Goal: Task Accomplishment & Management: Complete application form

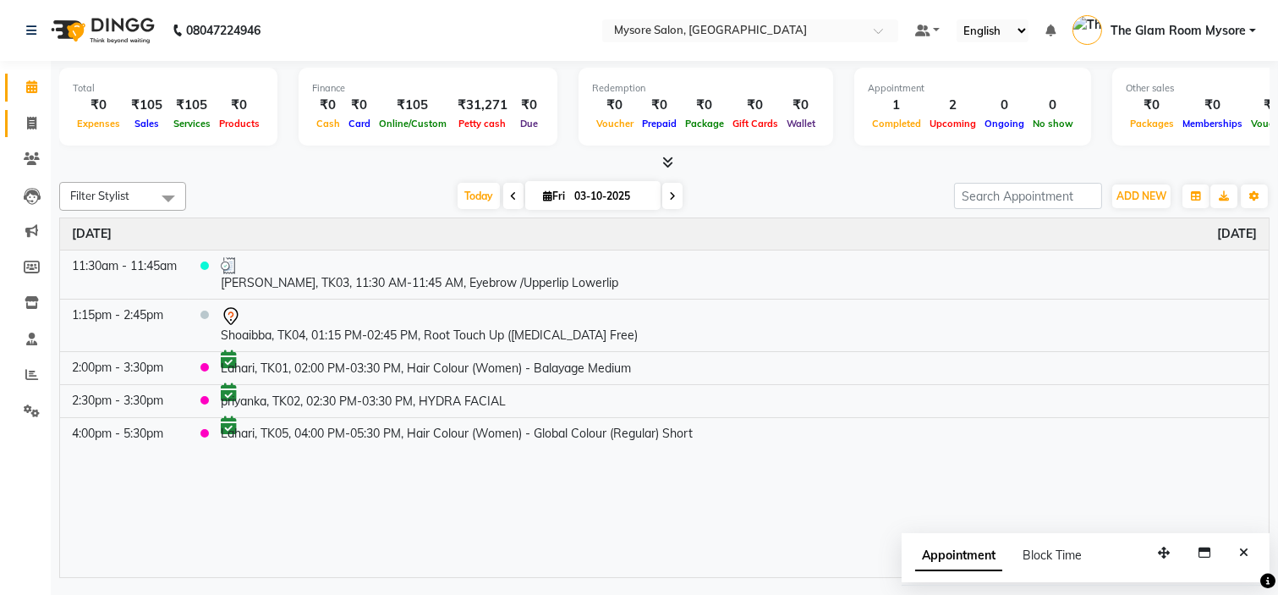
click at [34, 112] on link "Invoice" at bounding box center [25, 124] width 41 height 28
select select "4255"
select select "service"
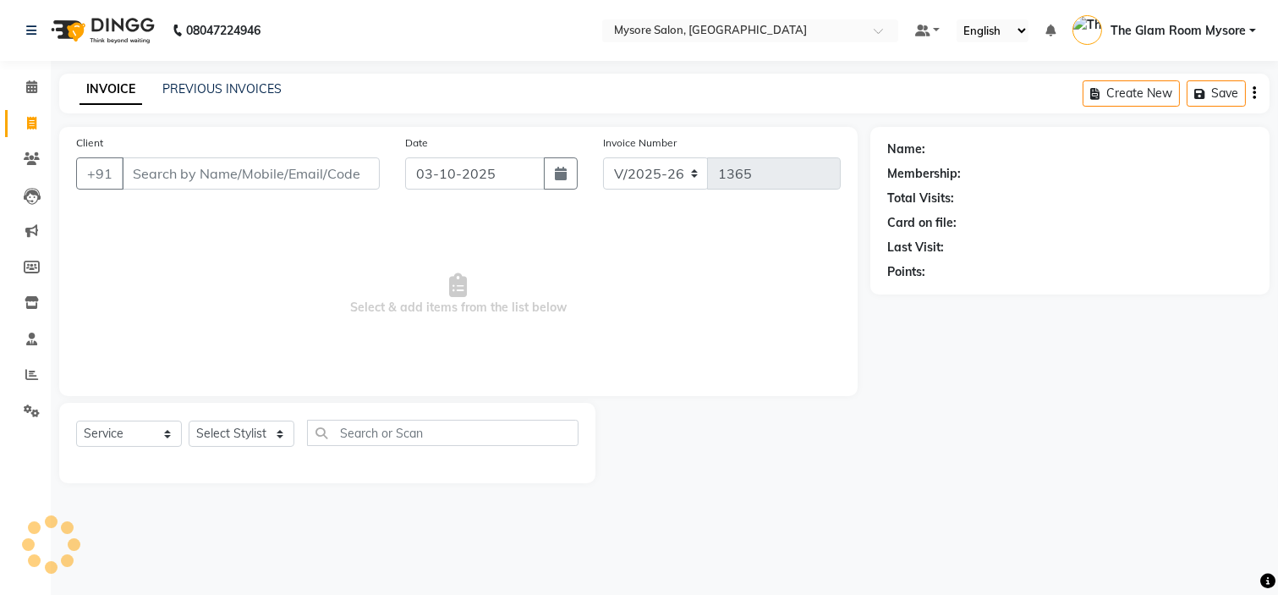
click at [239, 179] on input "Client" at bounding box center [251, 173] width 258 height 32
type input "9066846020"
click at [332, 174] on span "Add Client" at bounding box center [336, 173] width 67 height 17
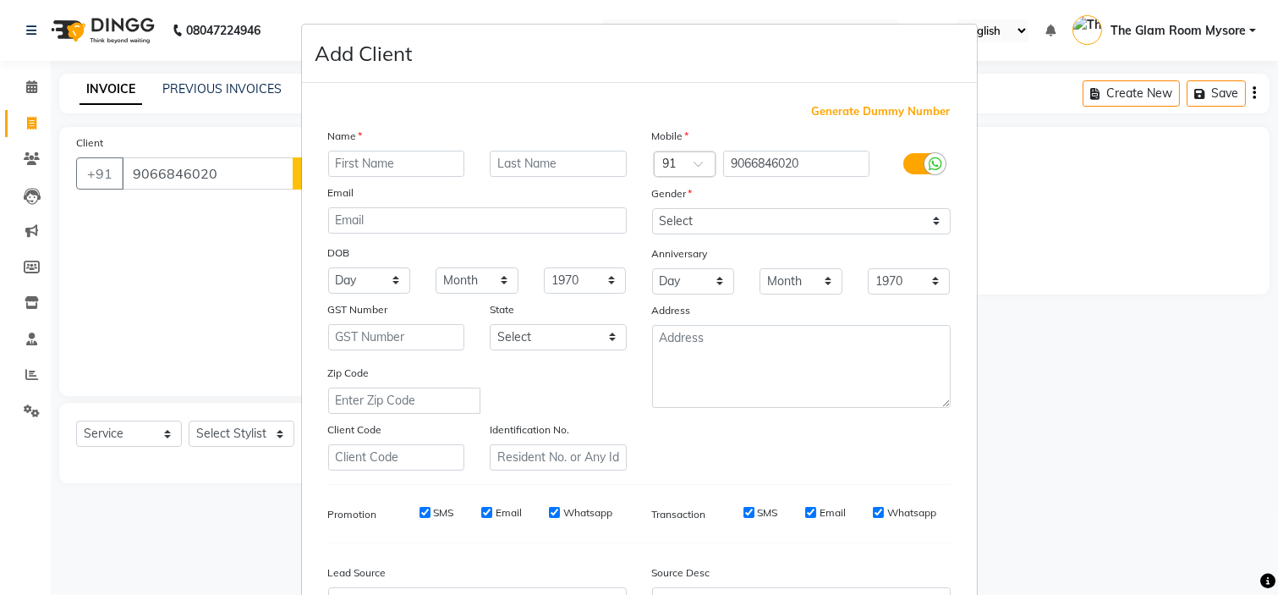
click at [370, 165] on input "text" at bounding box center [396, 164] width 137 height 26
type input "[PERSON_NAME]"
drag, startPoint x: 767, startPoint y: 220, endPoint x: 692, endPoint y: 285, distance: 99.6
click at [692, 285] on div "Mobile Country Code × 91 9066846020 Gender Select [DEMOGRAPHIC_DATA] [DEMOGRAPH…" at bounding box center [802, 298] width 324 height 343
select select "[DEMOGRAPHIC_DATA]"
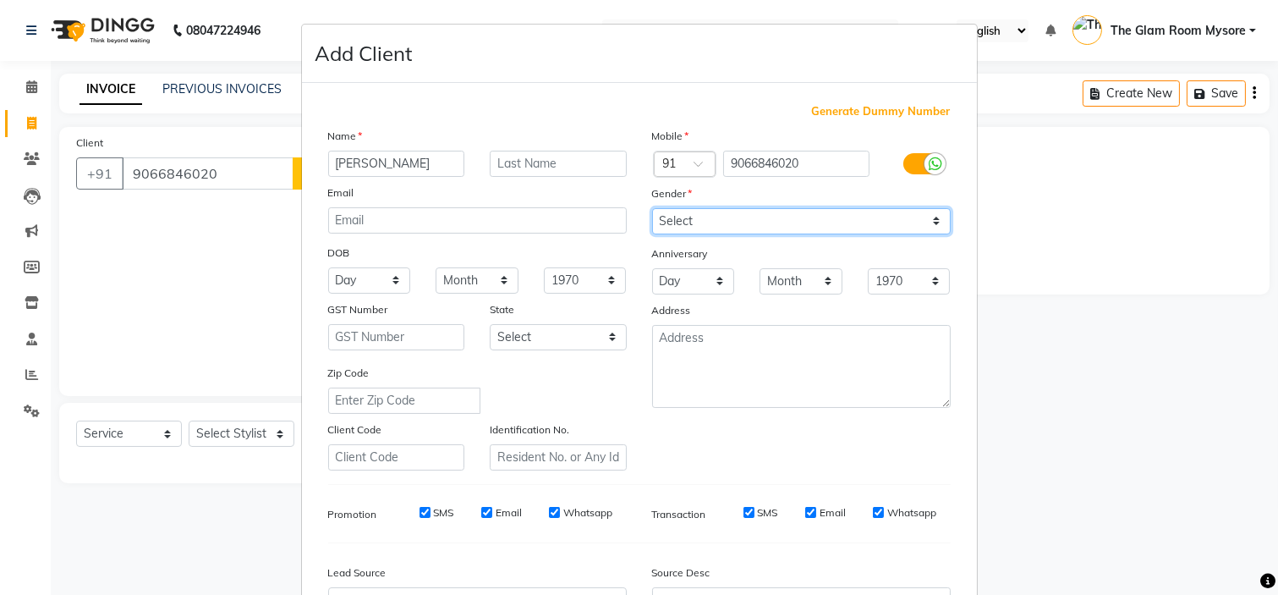
click at [652, 208] on select "Select [DEMOGRAPHIC_DATA] [DEMOGRAPHIC_DATA] Other Prefer Not To Say" at bounding box center [801, 221] width 299 height 26
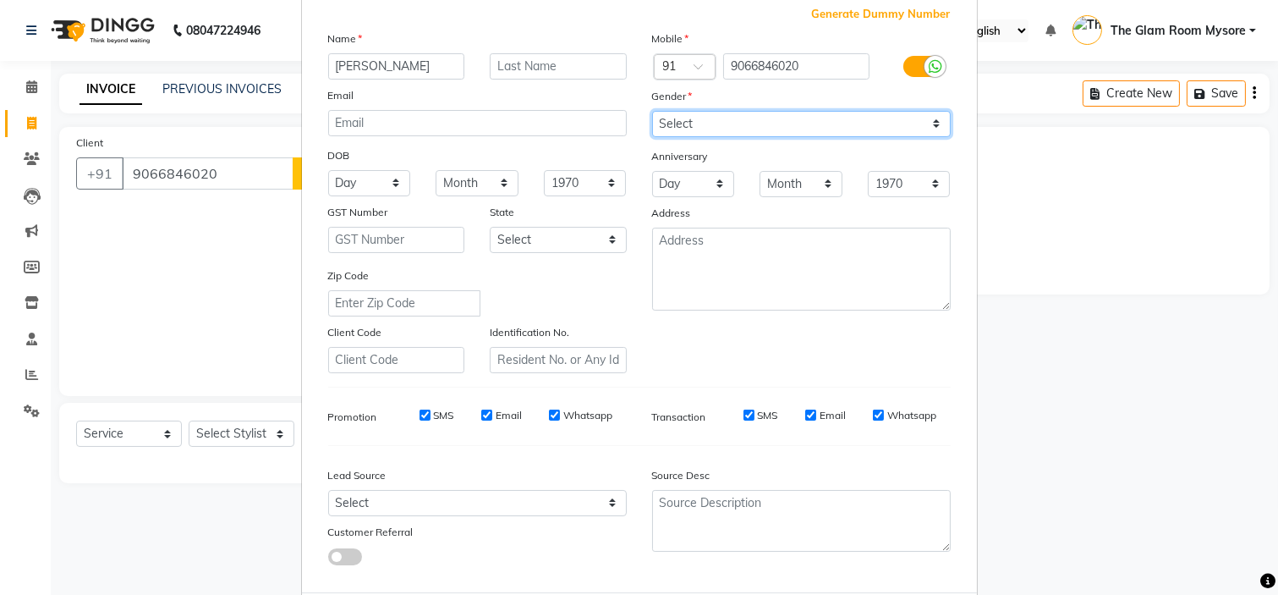
scroll to position [98, 0]
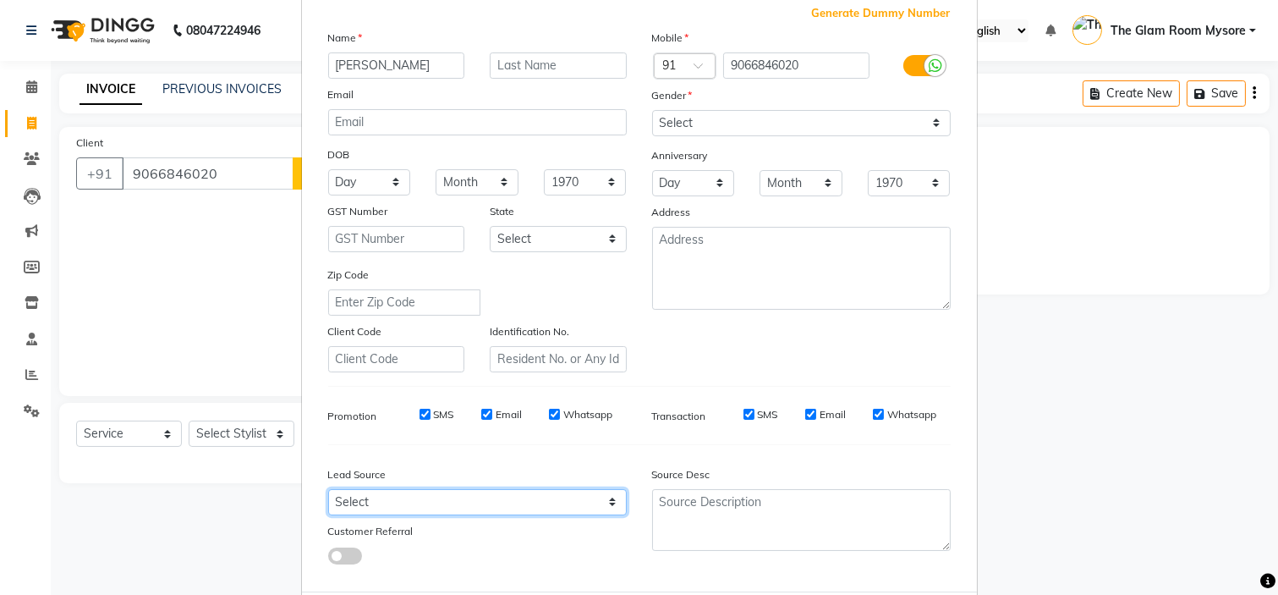
drag, startPoint x: 597, startPoint y: 505, endPoint x: 376, endPoint y: 407, distance: 242.4
click at [376, 407] on div "Generate Dummy Number Name [PERSON_NAME] Email DOB Day 01 02 03 04 05 06 07 08 …" at bounding box center [640, 291] width 648 height 573
select select "29581"
click at [328, 489] on select "Select Walk-in Referral Internet Friend Word of Mouth Advertisement Facebook Ju…" at bounding box center [477, 502] width 299 height 26
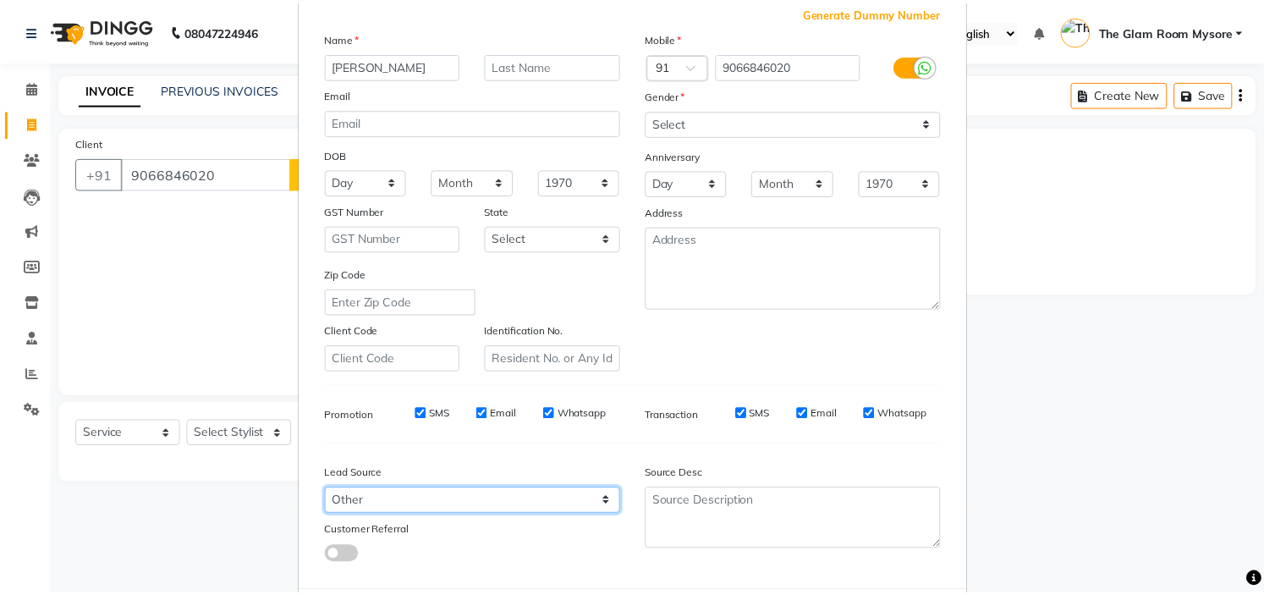
scroll to position [187, 0]
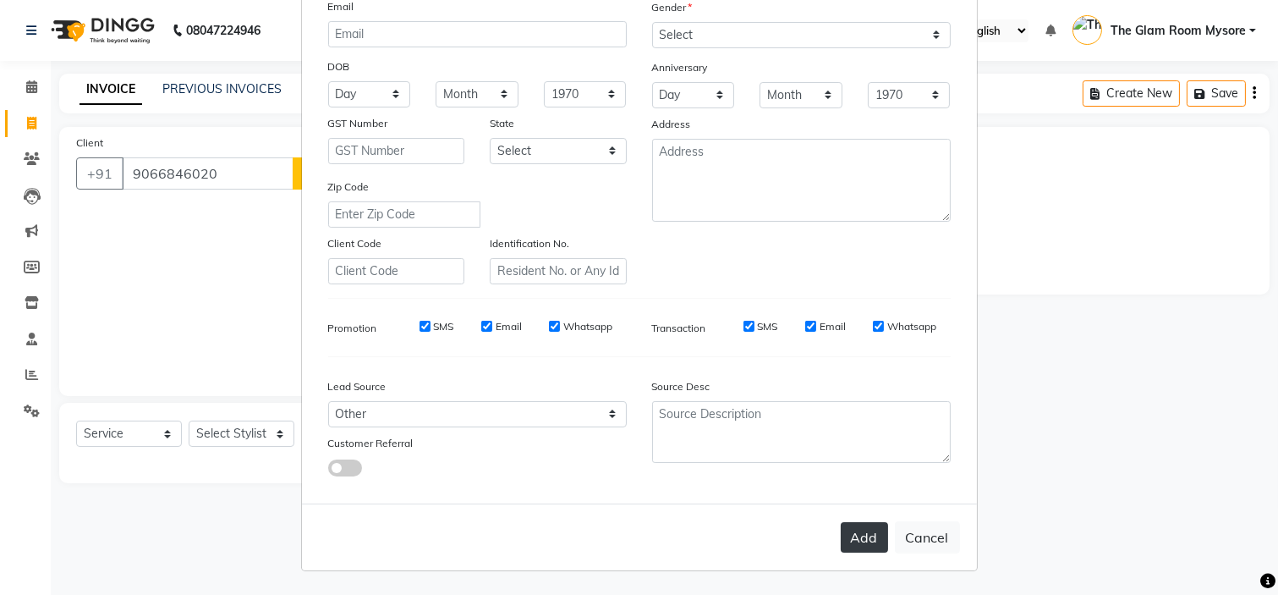
click at [861, 540] on button "Add" at bounding box center [864, 537] width 47 height 30
select select
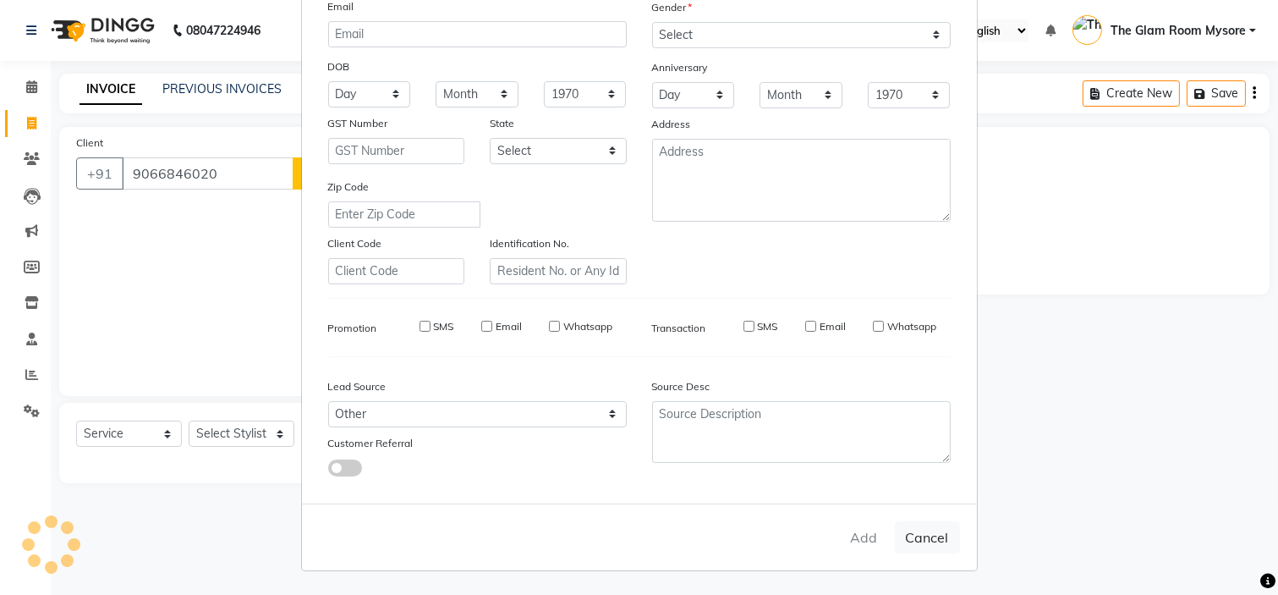
select select
checkbox input "false"
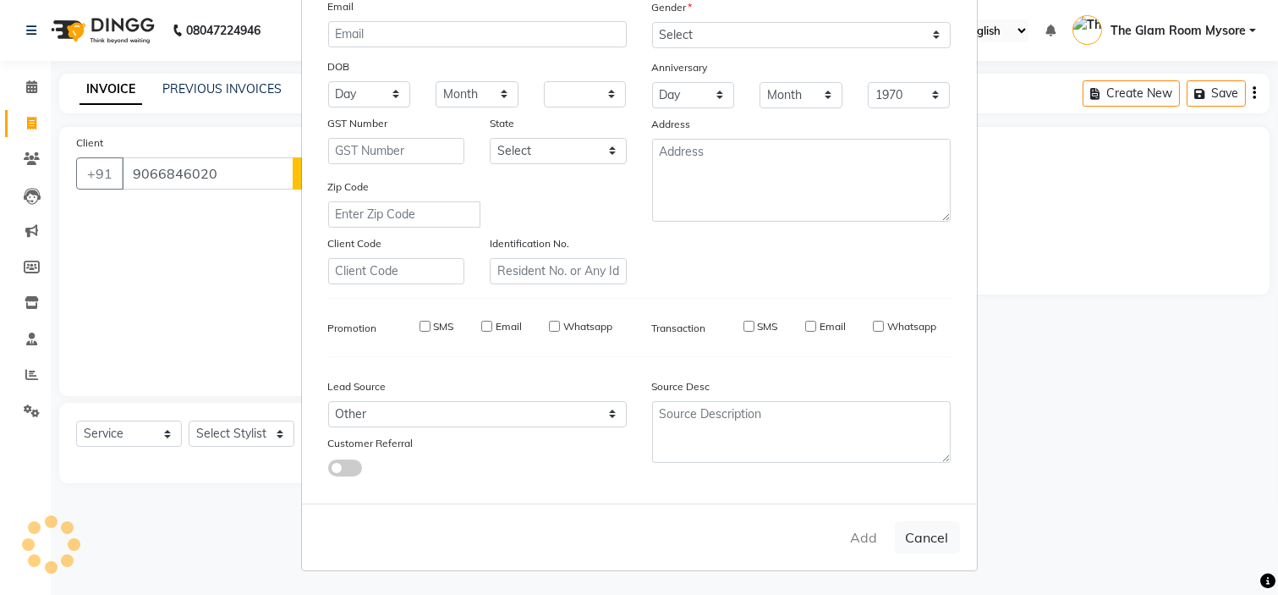
checkbox input "false"
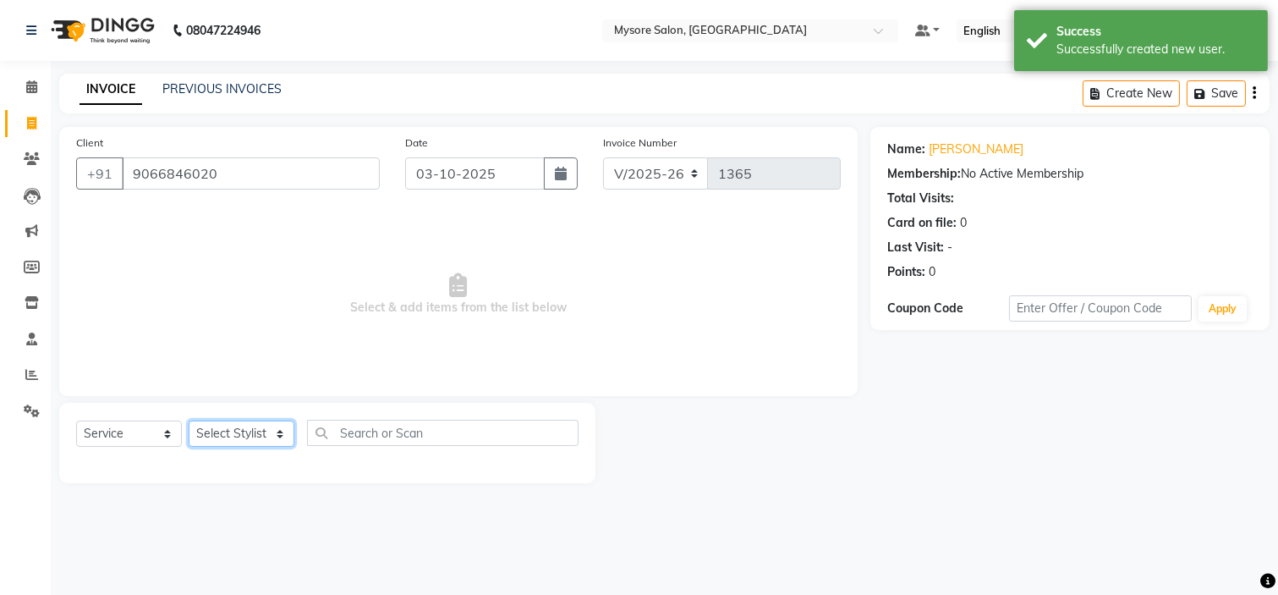
click at [260, 442] on select "Select Stylist [PERSON_NAME] [PERSON_NAME] Ashwini Ayaan DR. Apurva [PERSON_NAM…" at bounding box center [242, 433] width 106 height 26
select select "63165"
click at [189, 421] on select "Select Stylist [PERSON_NAME] [PERSON_NAME] Ashwini Ayaan DR. Apurva [PERSON_NAM…" at bounding box center [242, 433] width 106 height 26
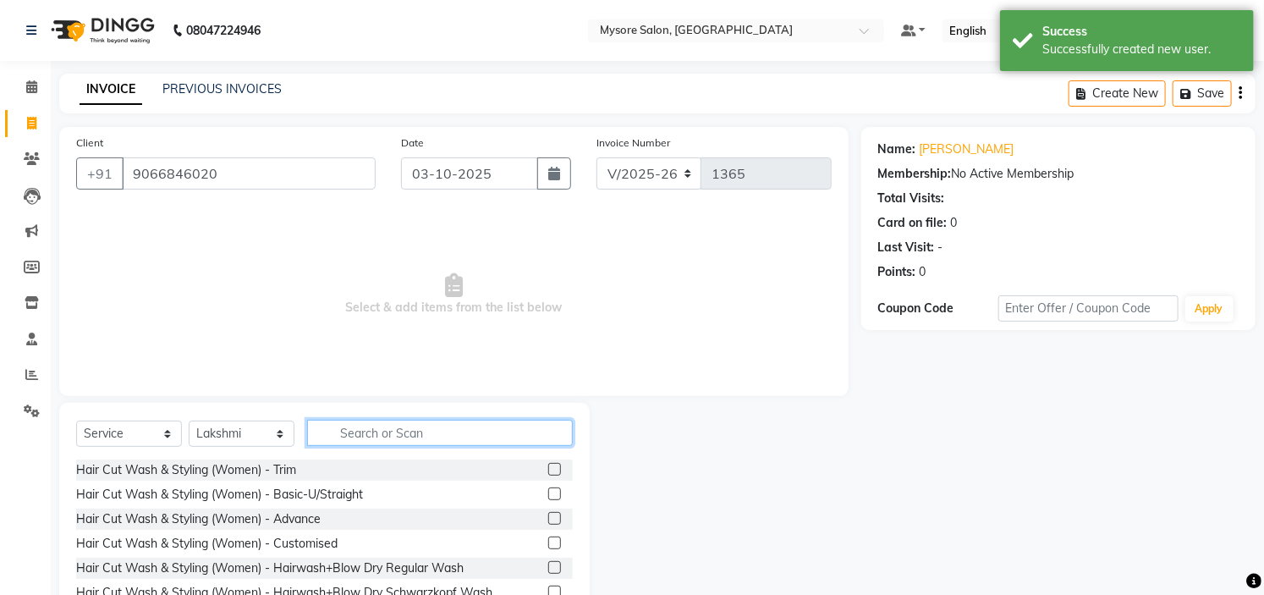
click at [398, 423] on input "text" at bounding box center [440, 433] width 266 height 26
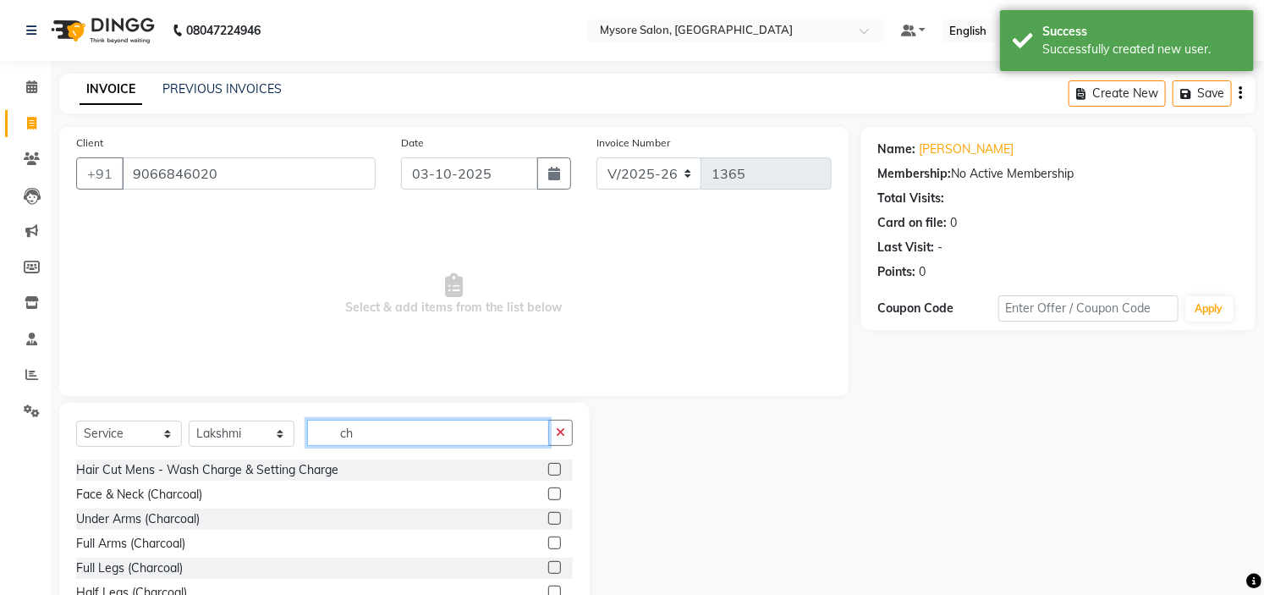
type input "c"
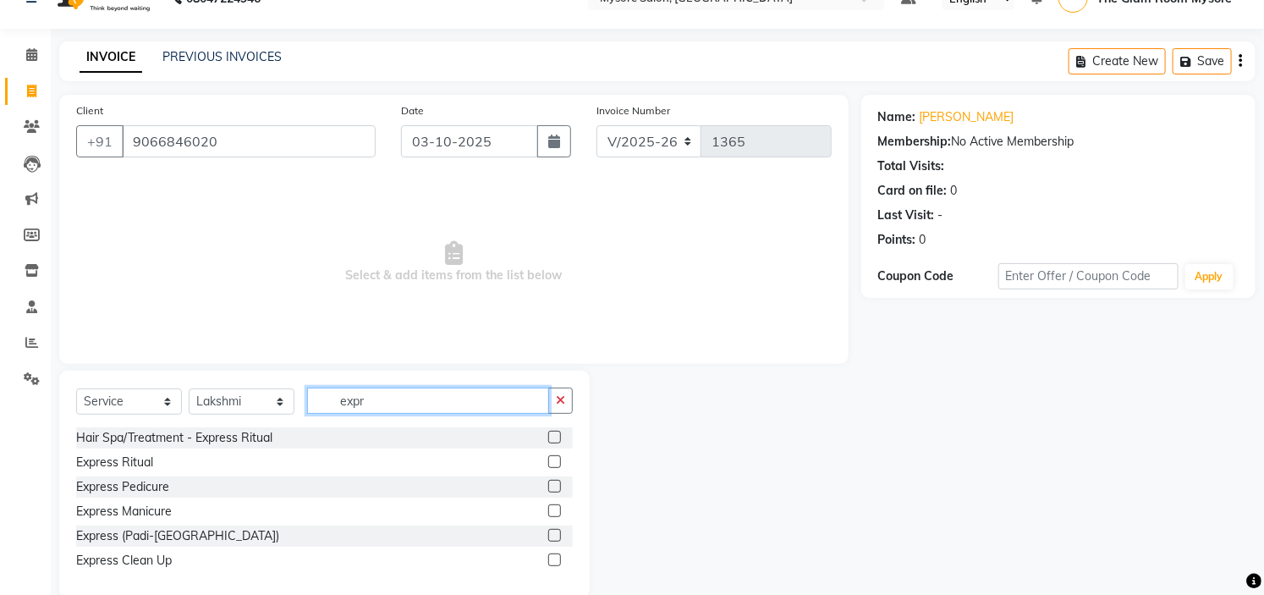
scroll to position [34, 0]
type input "expr"
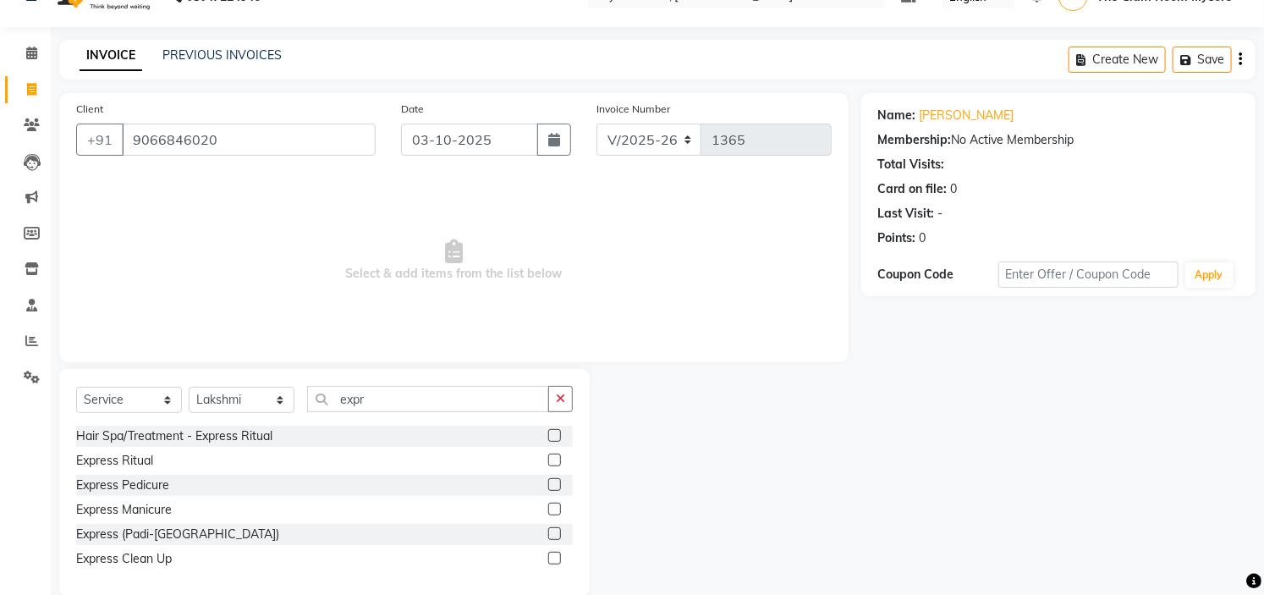
click at [552, 537] on label at bounding box center [554, 533] width 13 height 13
click at [552, 537] on input "checkbox" at bounding box center [553, 534] width 11 height 11
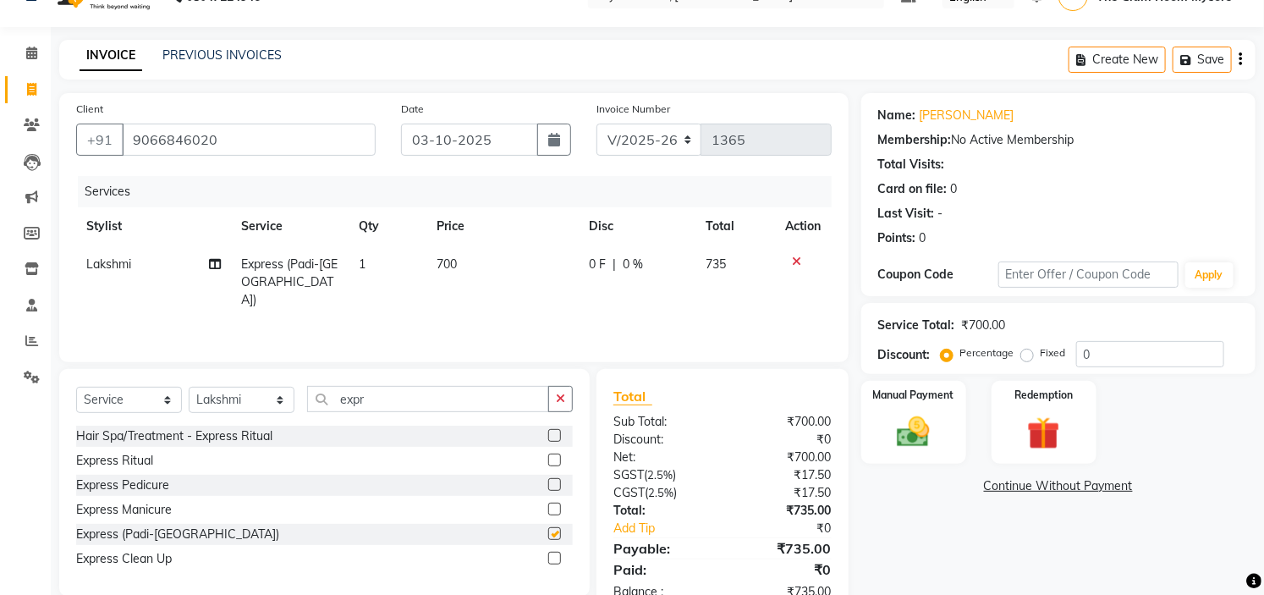
checkbox input "false"
click at [446, 272] on td "700" at bounding box center [503, 282] width 152 height 74
select select "63165"
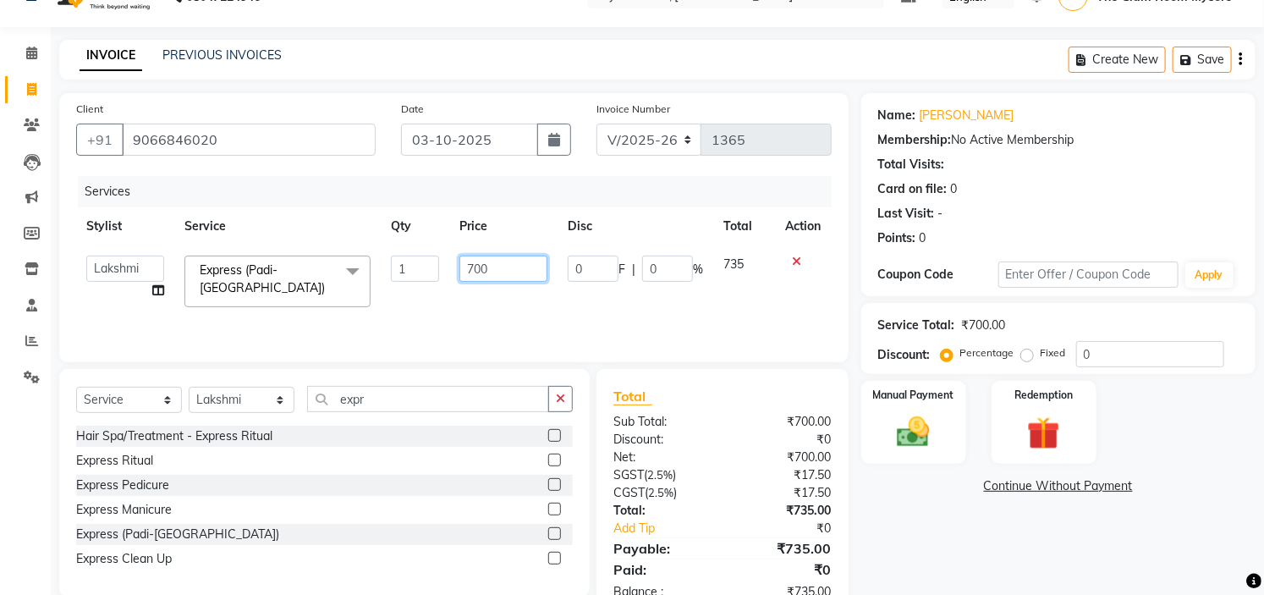
click at [472, 264] on input "700" at bounding box center [503, 269] width 88 height 26
type input "900"
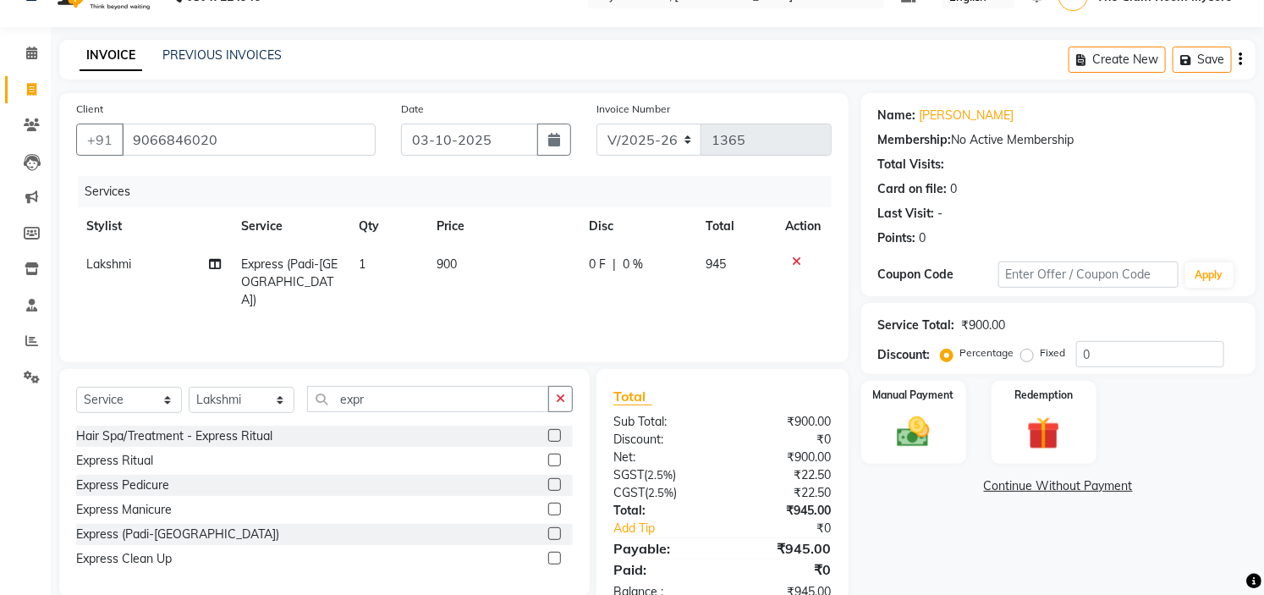
click at [488, 319] on div "Services Stylist Service Qty Price Disc Total Action Lakshmi Express (Padi-Mani…" at bounding box center [454, 260] width 756 height 169
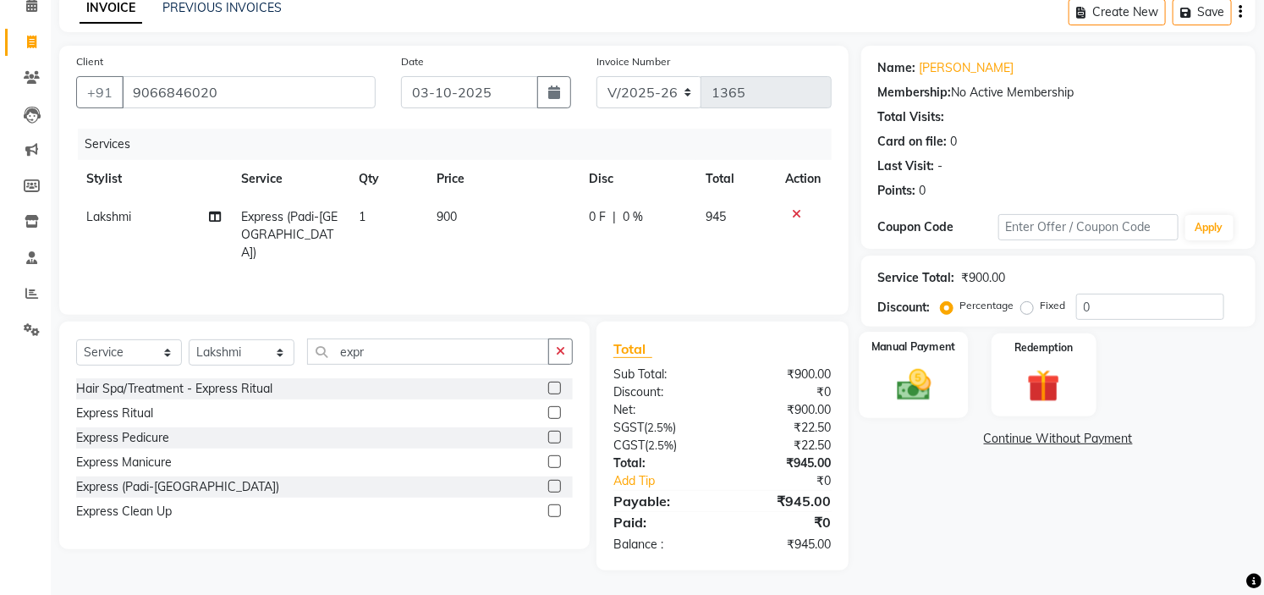
click at [895, 395] on img at bounding box center [914, 384] width 56 height 39
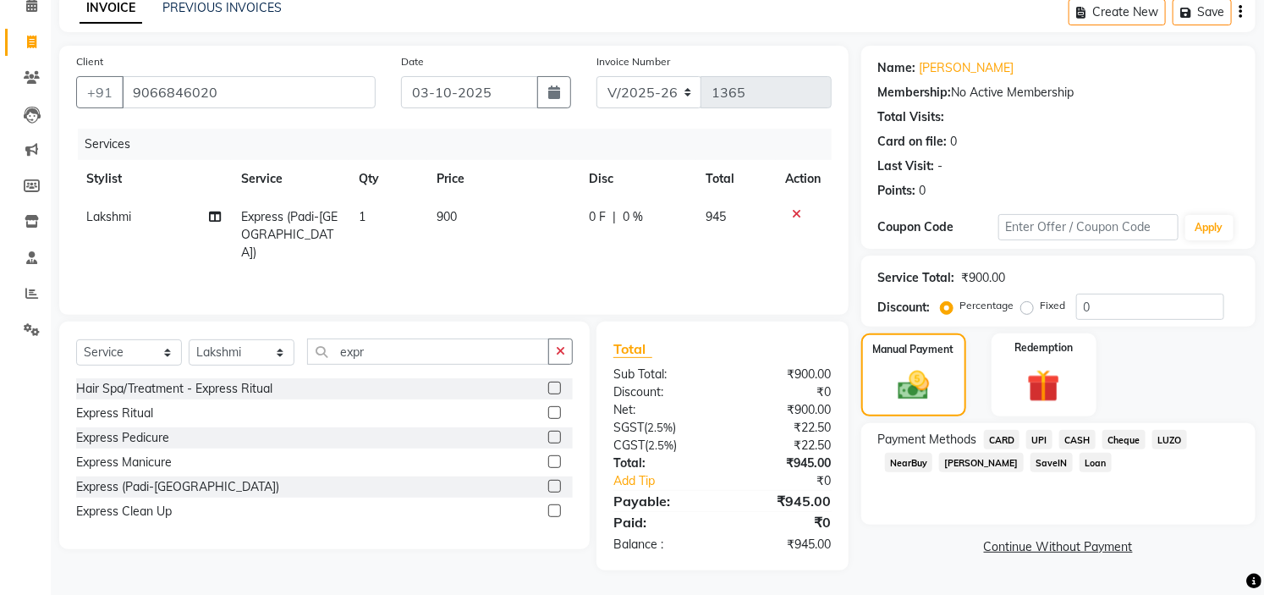
click at [1041, 436] on span "UPI" at bounding box center [1039, 439] width 26 height 19
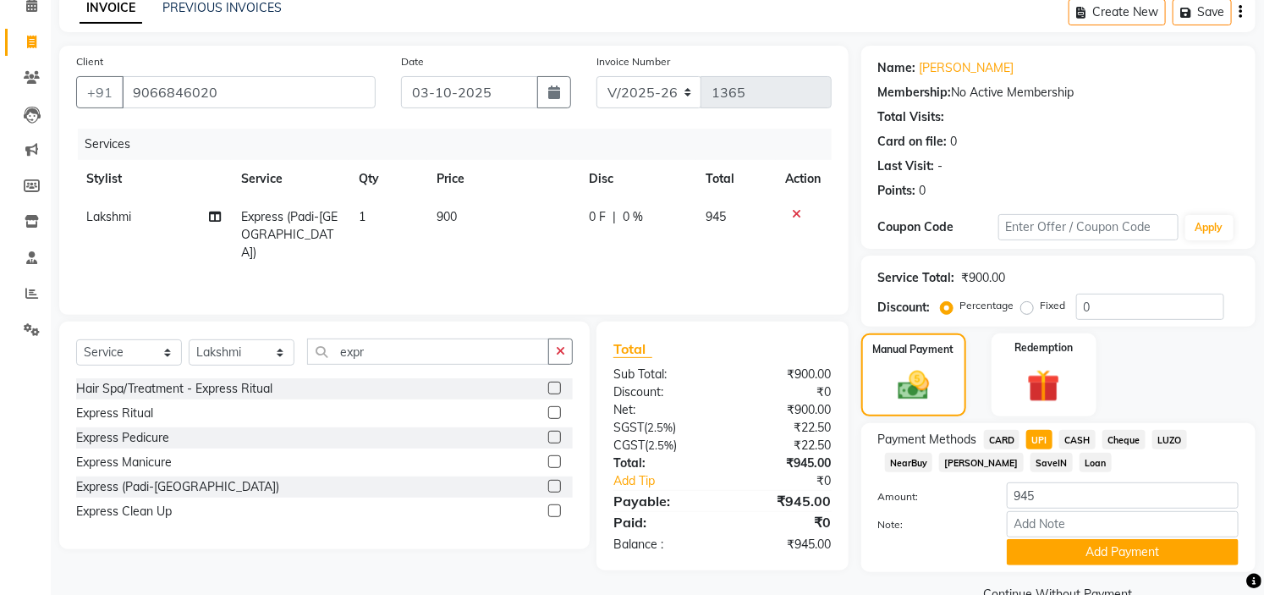
scroll to position [119, 0]
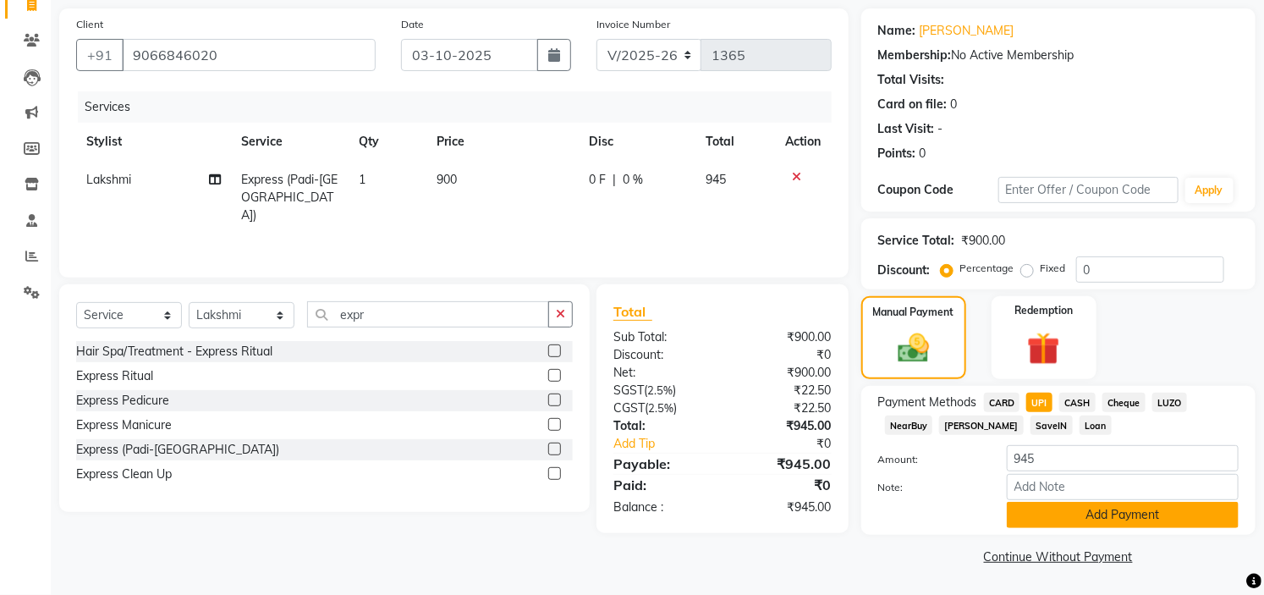
click at [1078, 525] on button "Add Payment" at bounding box center [1123, 515] width 232 height 26
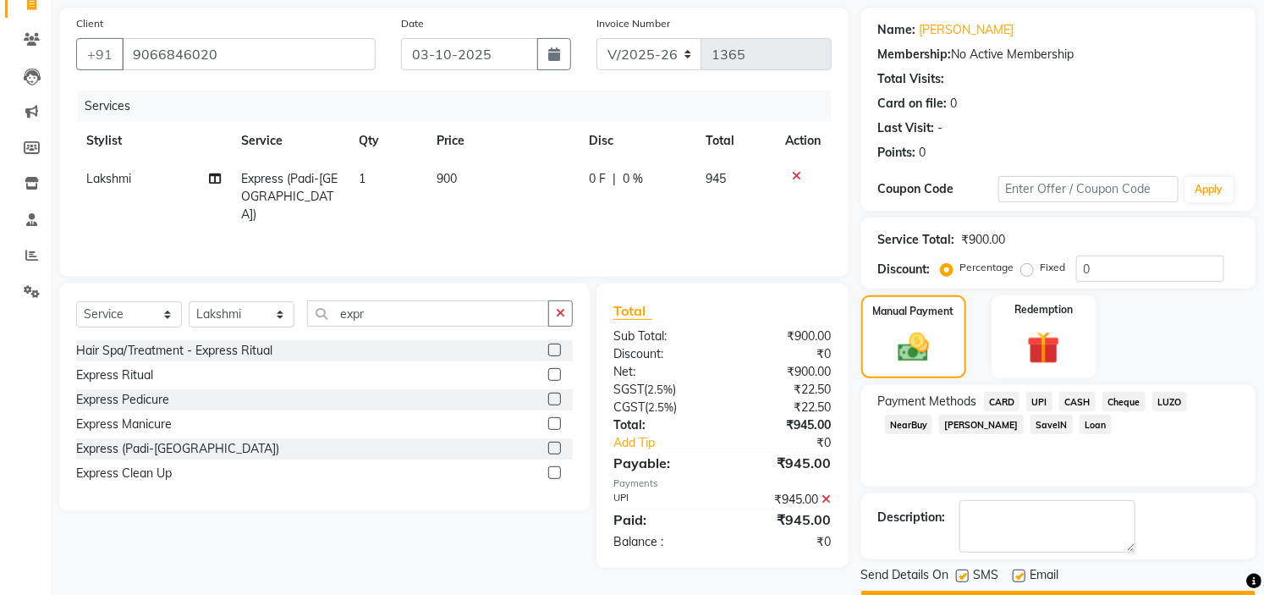
scroll to position [166, 0]
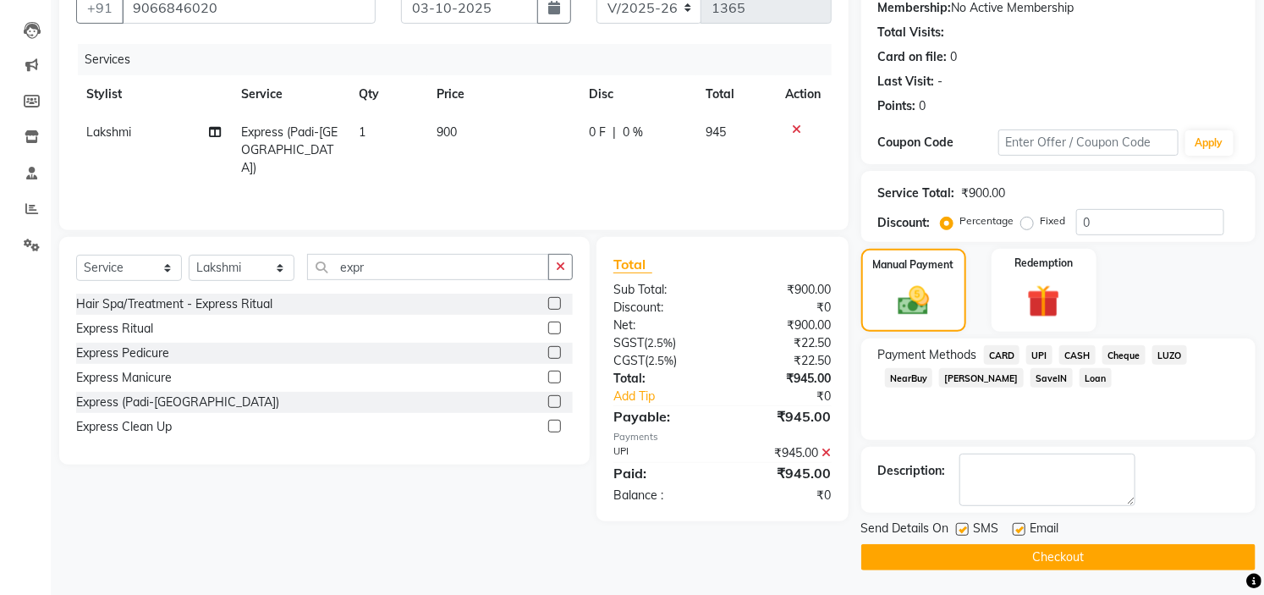
click at [1026, 559] on button "Checkout" at bounding box center [1058, 557] width 394 height 26
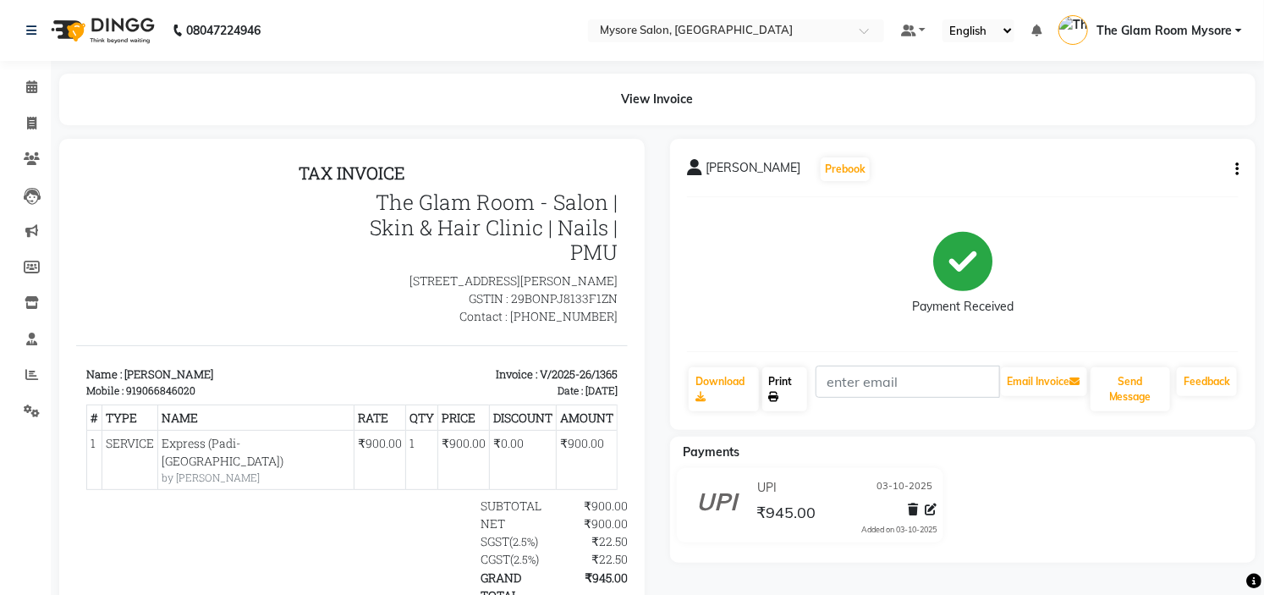
click at [778, 394] on icon at bounding box center [774, 397] width 10 height 10
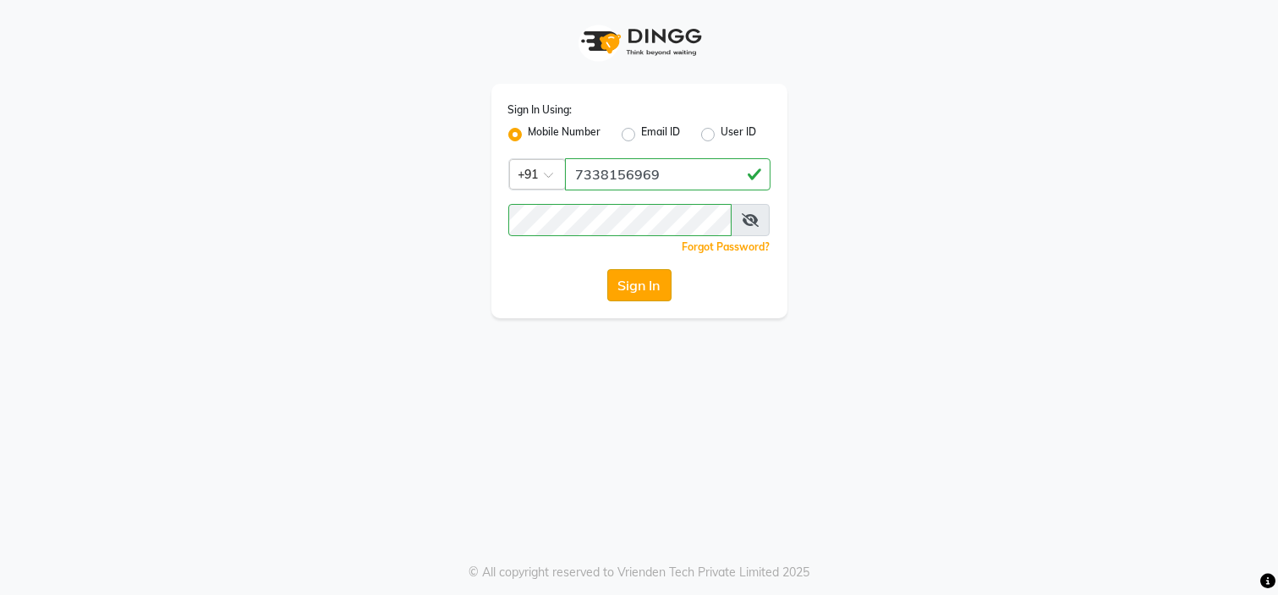
click at [624, 289] on button "Sign In" at bounding box center [639, 285] width 64 height 32
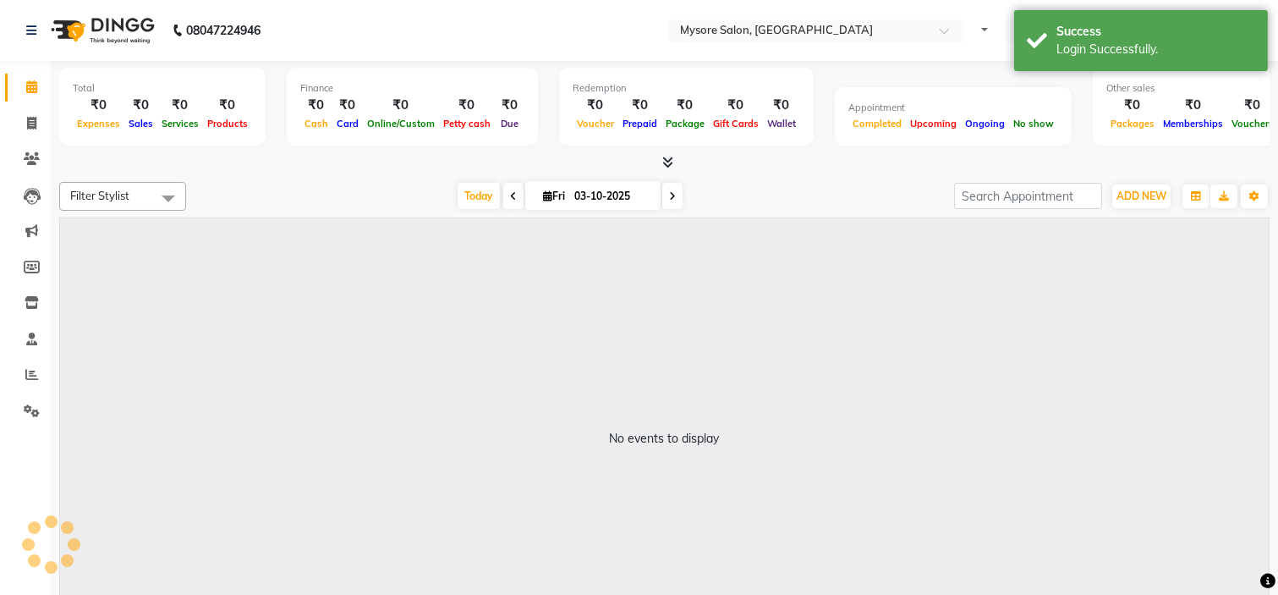
select select "en"
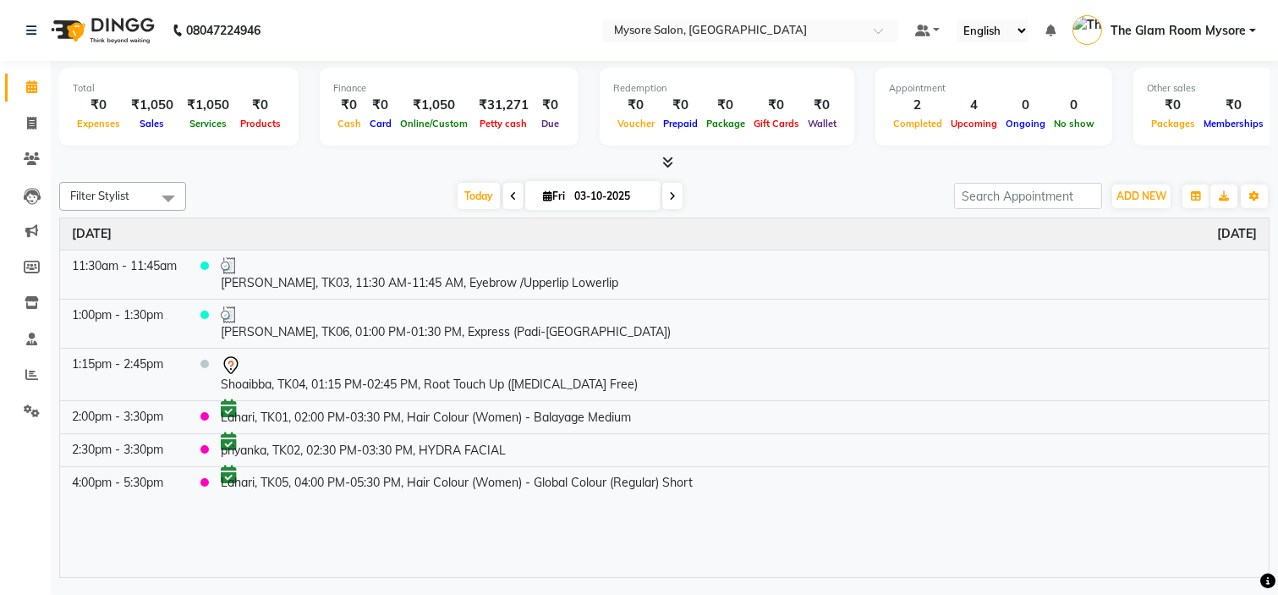
click at [672, 192] on span at bounding box center [672, 196] width 20 height 26
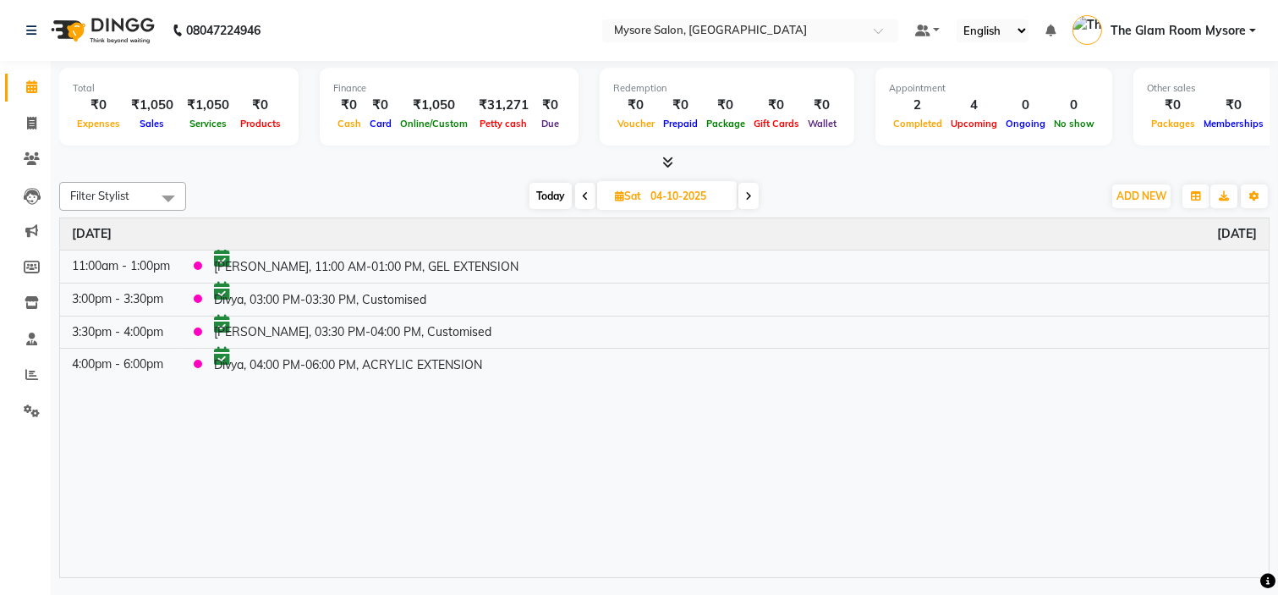
click at [749, 198] on icon at bounding box center [748, 196] width 7 height 10
type input "05-10-2025"
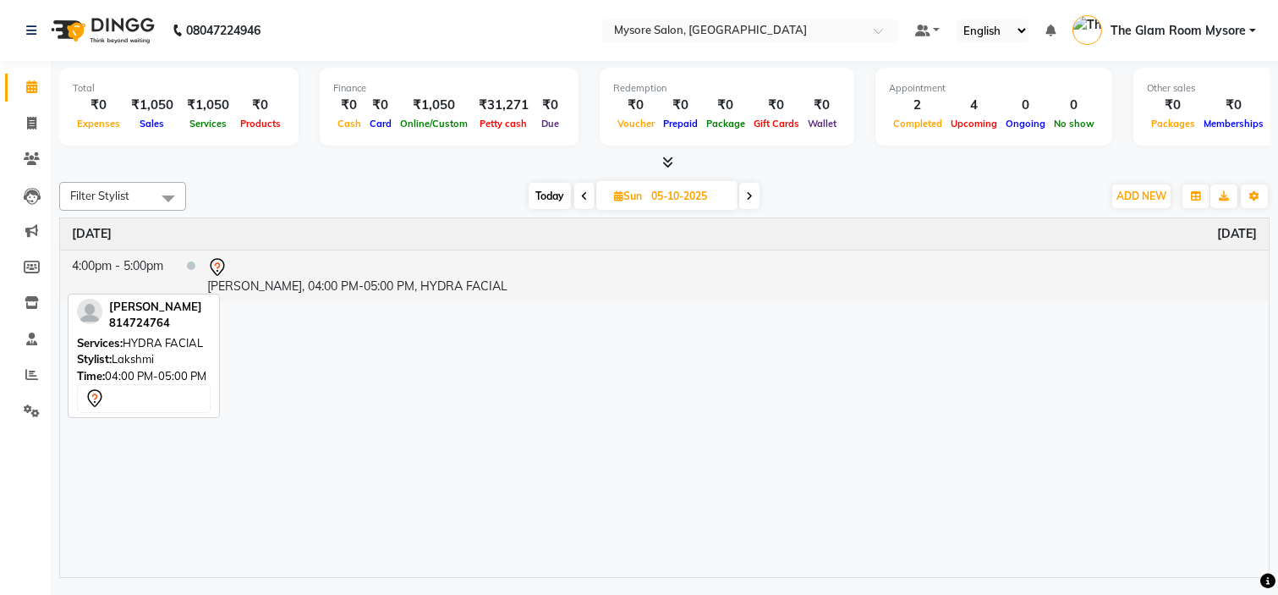
click at [481, 284] on td "[PERSON_NAME], 04:00 PM-05:00 PM, HYDRA FACIAL" at bounding box center [732, 276] width 1074 height 52
select select "7"
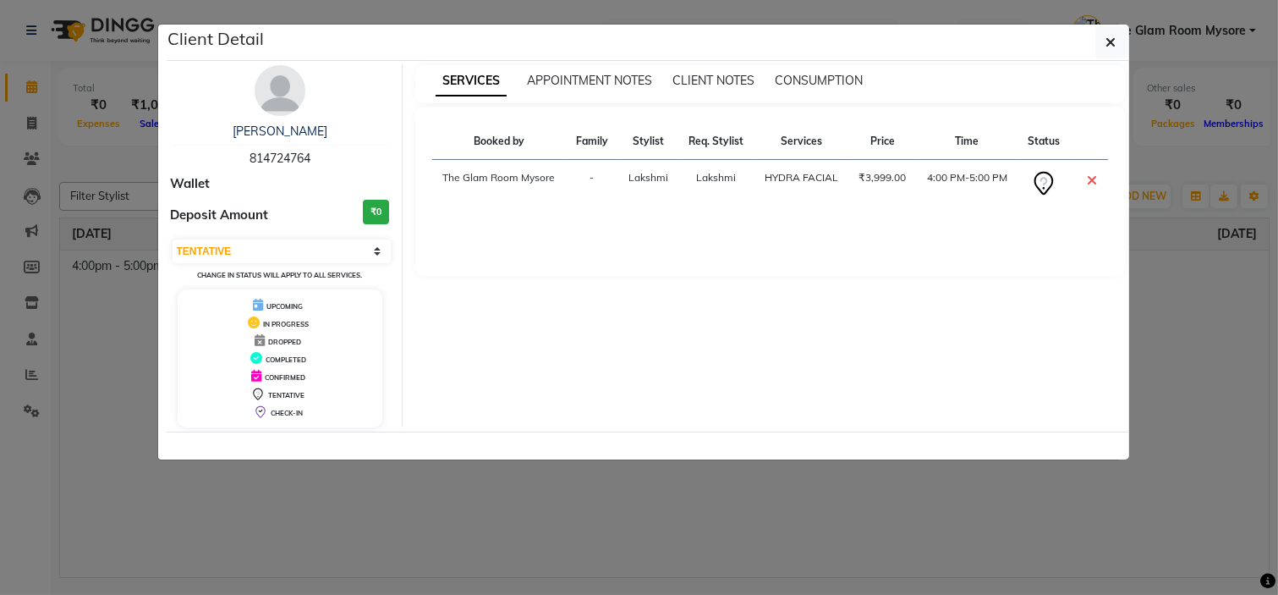
click at [1094, 179] on icon at bounding box center [1092, 180] width 10 height 14
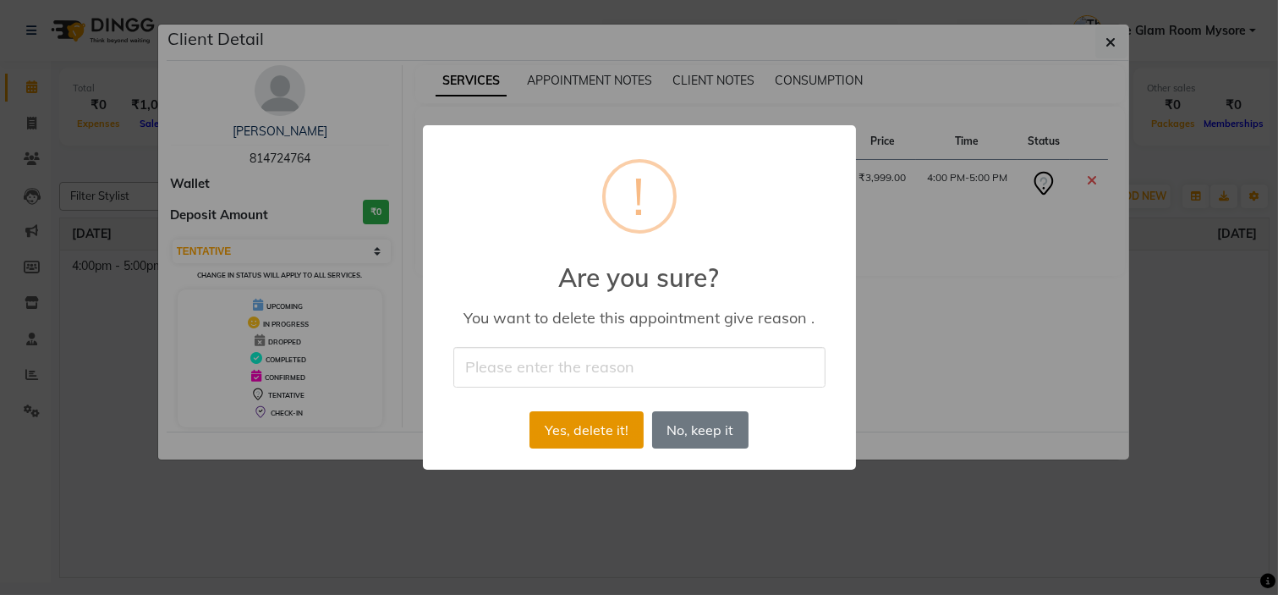
click at [631, 436] on button "Yes, delete it!" at bounding box center [586, 429] width 113 height 37
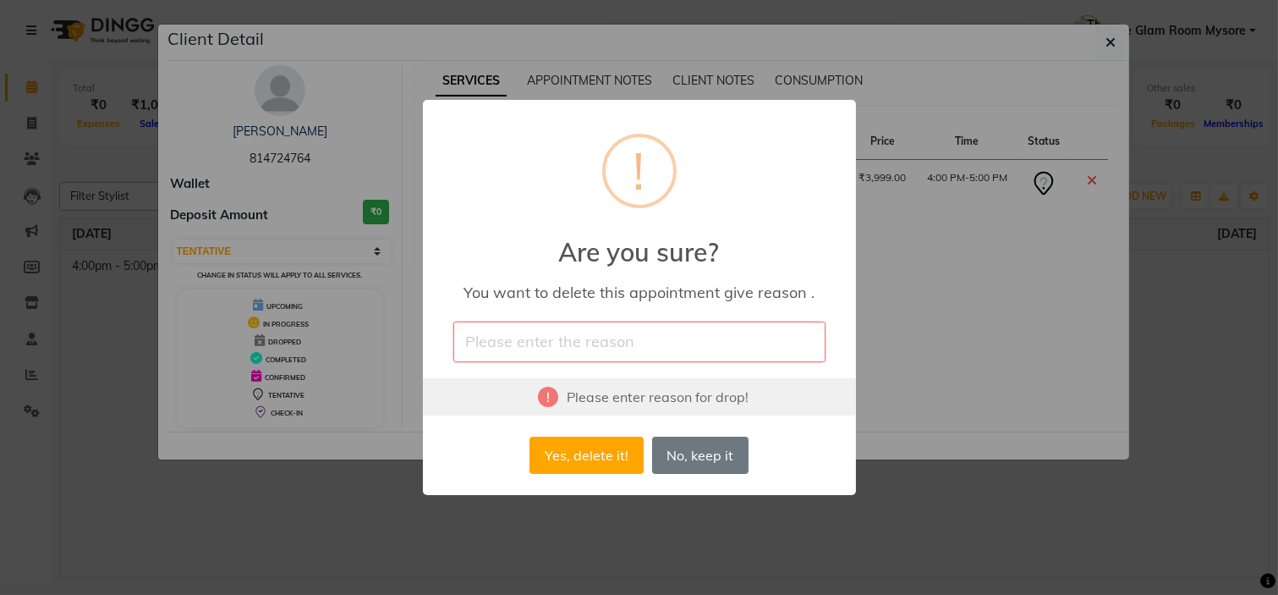
click at [615, 343] on input "text" at bounding box center [639, 341] width 372 height 40
type input "Already visited."
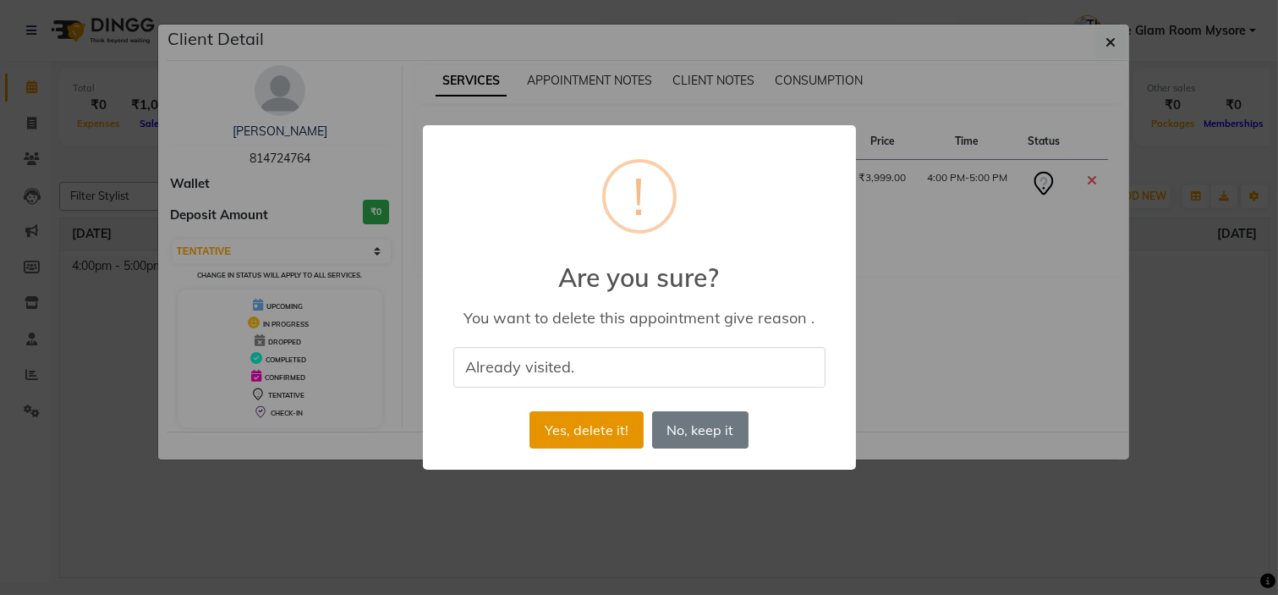
click at [596, 427] on button "Yes, delete it!" at bounding box center [586, 429] width 113 height 37
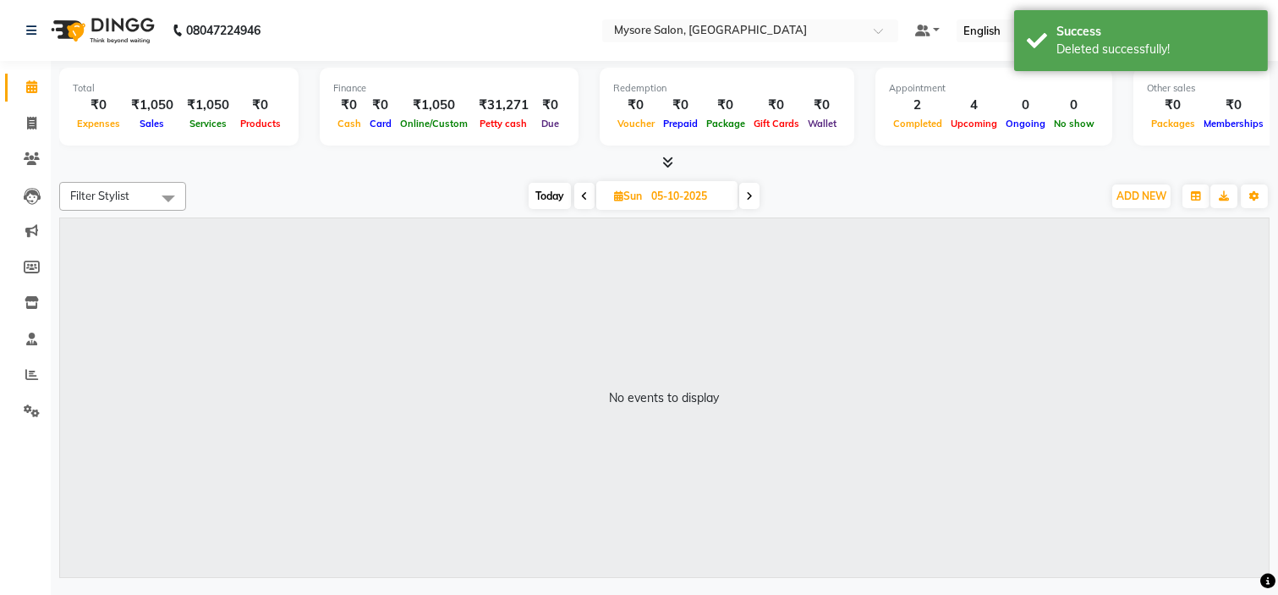
click at [516, 30] on nav "08047224946 Select Location × Mysore Salon, Mysore Default Panel My Panel Engli…" at bounding box center [639, 30] width 1278 height 61
click at [588, 191] on span at bounding box center [584, 196] width 20 height 26
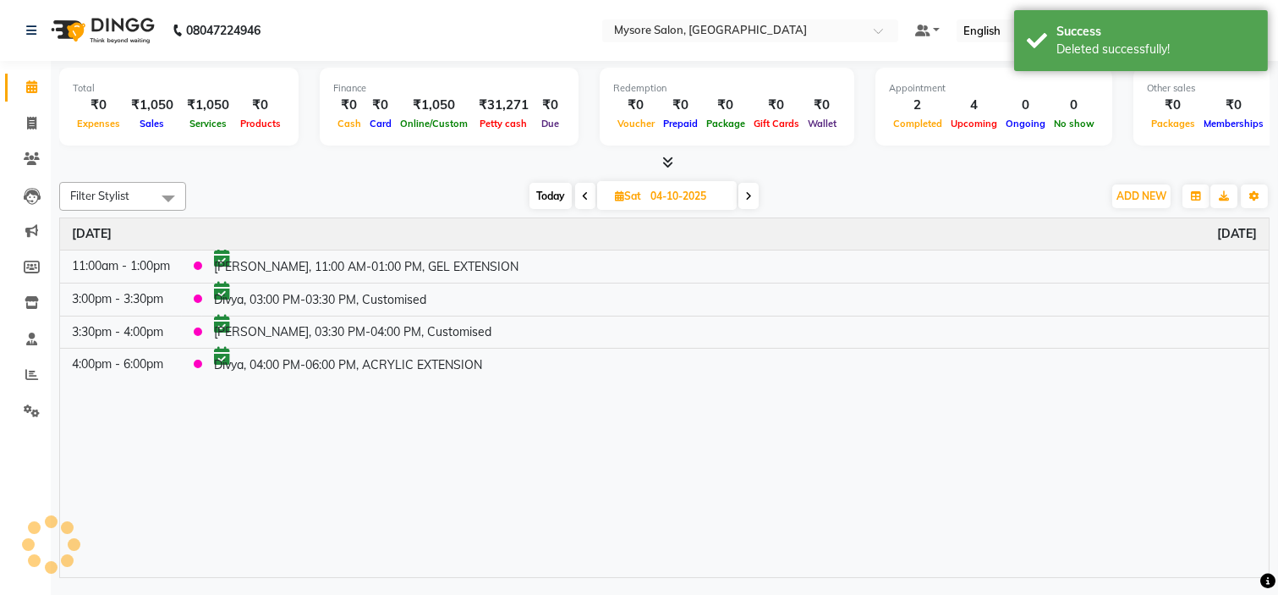
click at [588, 191] on span at bounding box center [585, 196] width 20 height 26
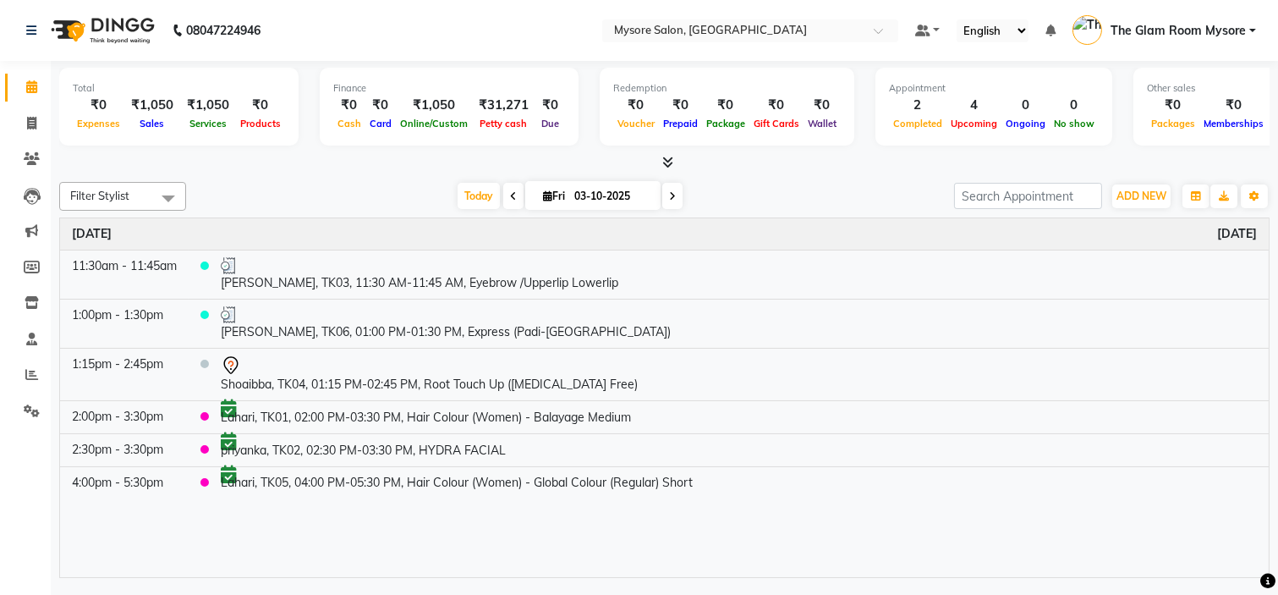
click at [513, 190] on span at bounding box center [513, 196] width 20 height 26
type input "02-10-2025"
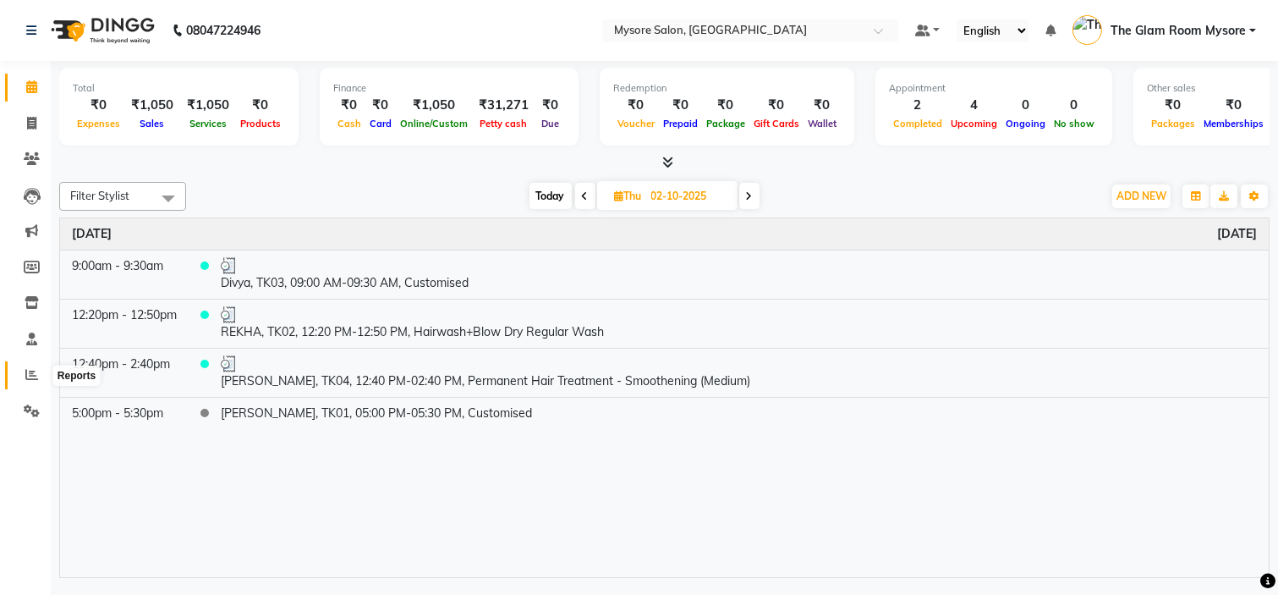
click at [44, 369] on span at bounding box center [32, 374] width 30 height 19
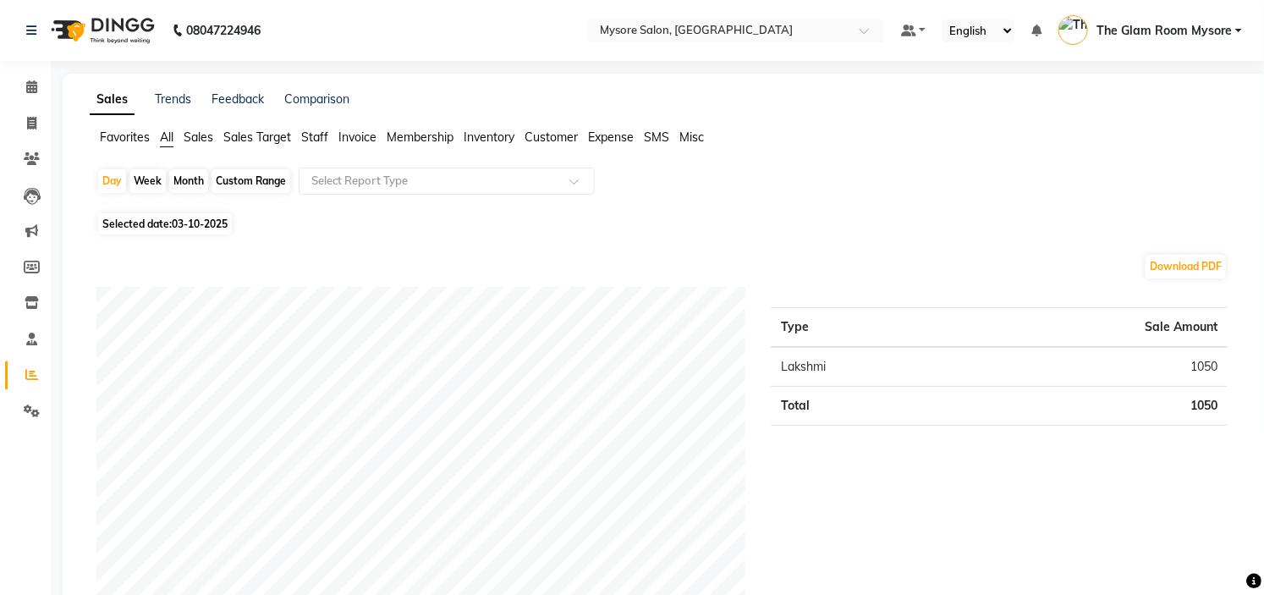
click at [225, 183] on div "Custom Range" at bounding box center [251, 181] width 79 height 24
select select "10"
select select "2025"
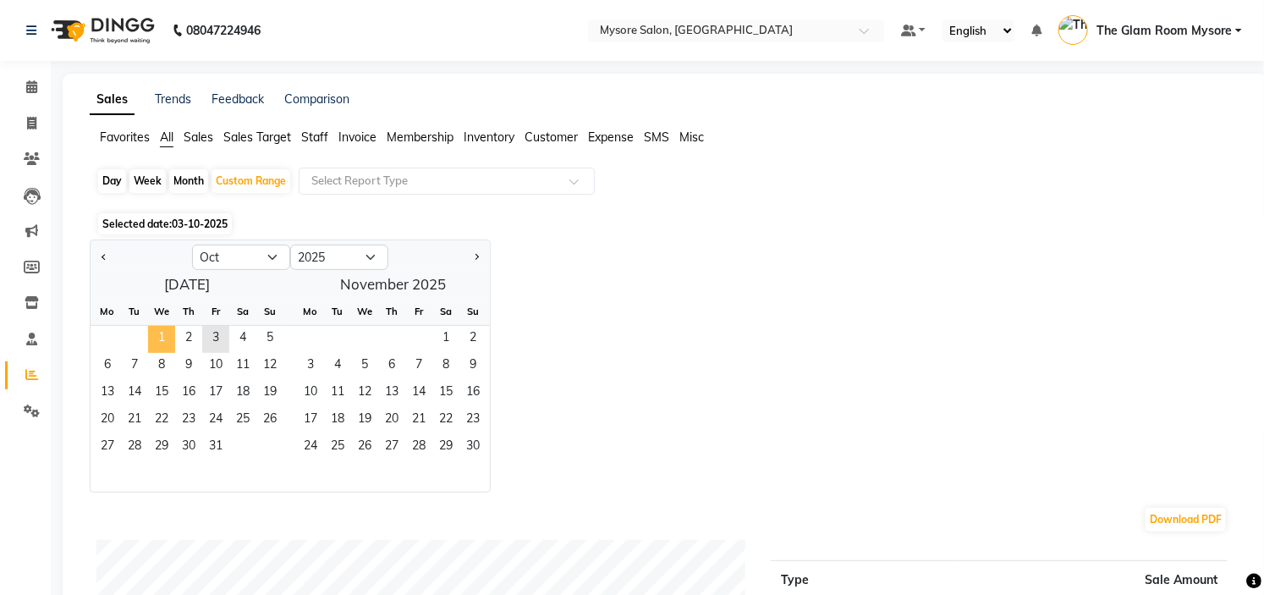
click at [163, 339] on span "1" at bounding box center [161, 339] width 27 height 27
click at [241, 349] on span "4" at bounding box center [242, 339] width 27 height 27
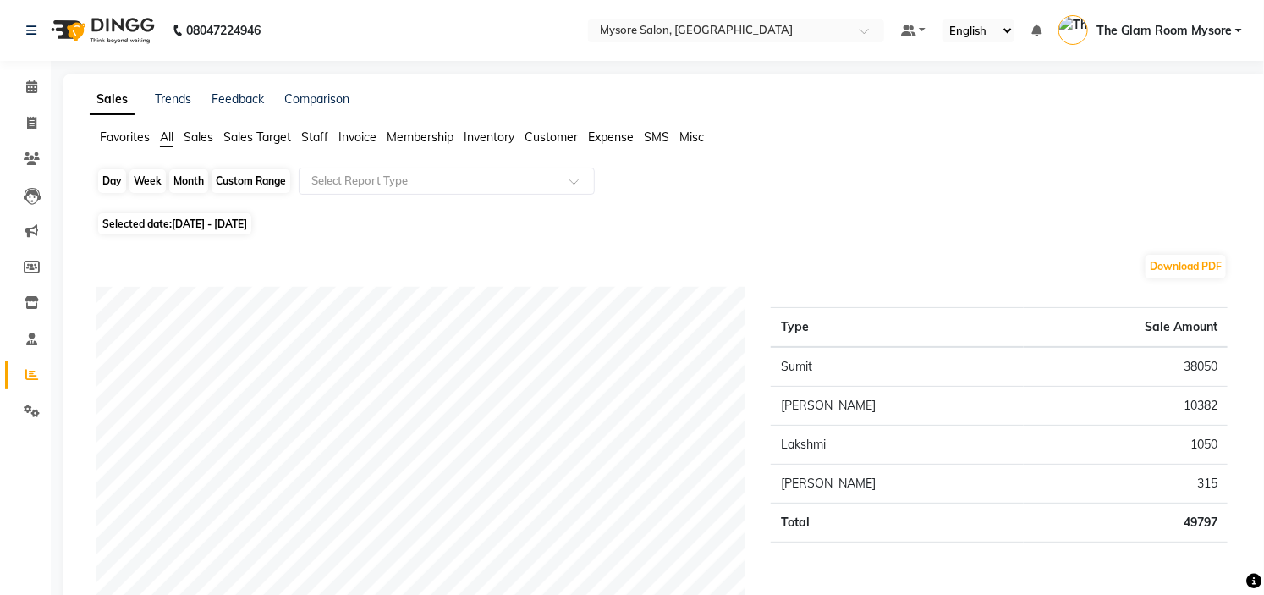
click at [229, 182] on div "Custom Range" at bounding box center [251, 181] width 79 height 24
select select "10"
select select "2025"
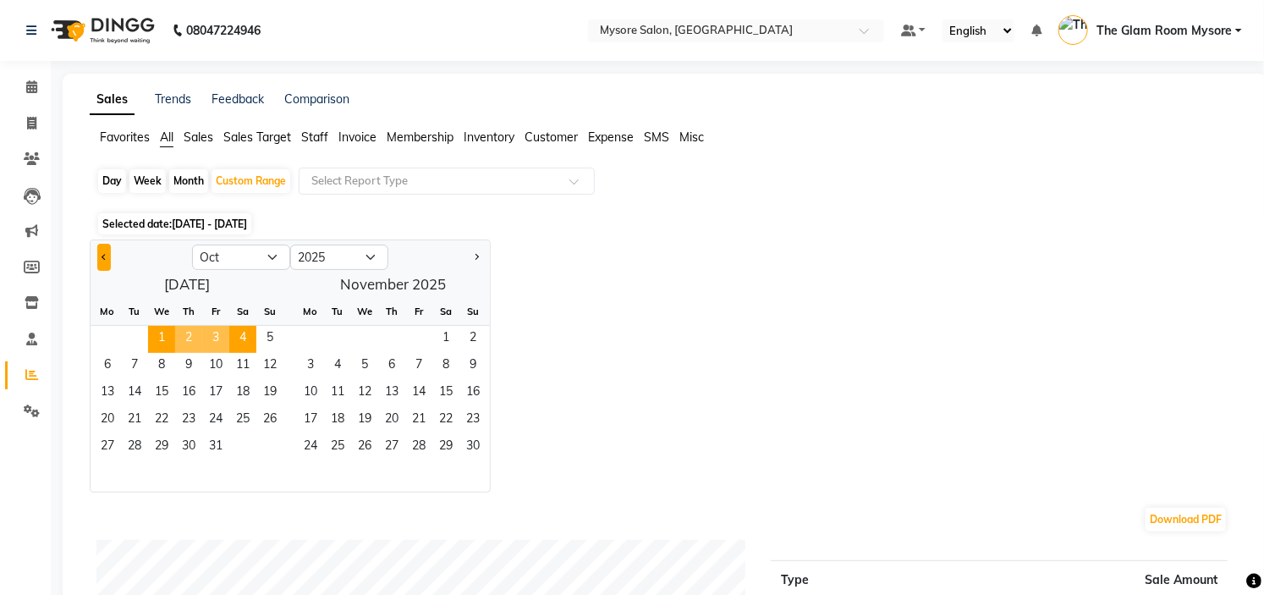
click at [100, 261] on button "Previous month" at bounding box center [104, 257] width 14 height 27
select select "9"
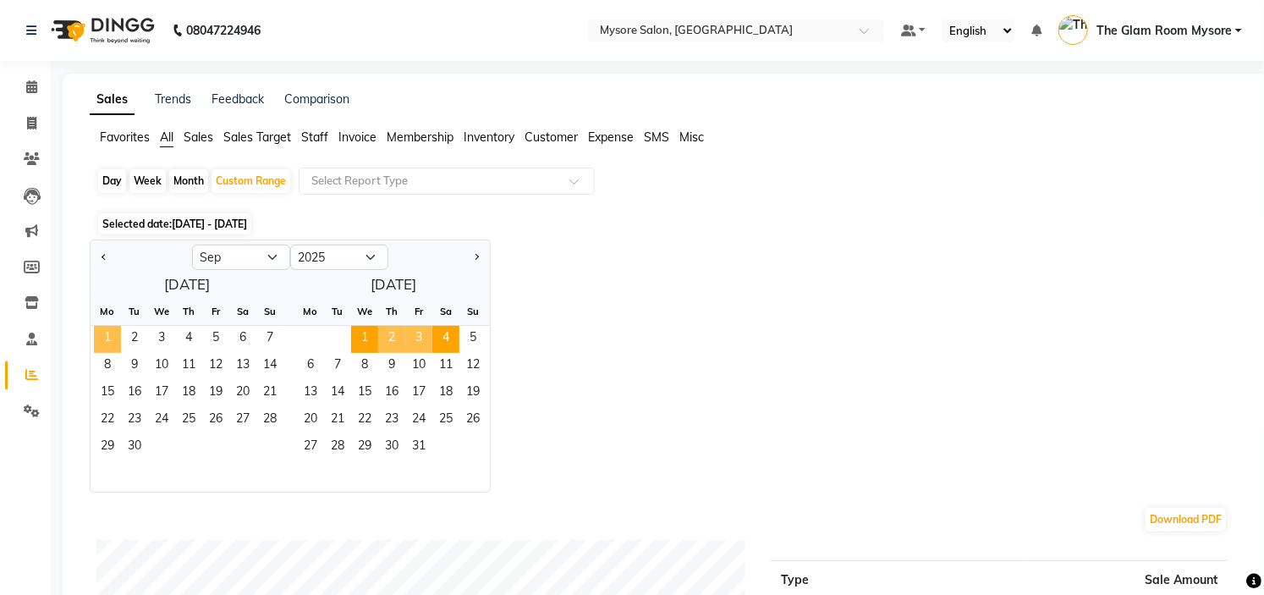
click at [111, 341] on span "1" at bounding box center [107, 339] width 27 height 27
click at [142, 441] on span "30" at bounding box center [134, 447] width 27 height 27
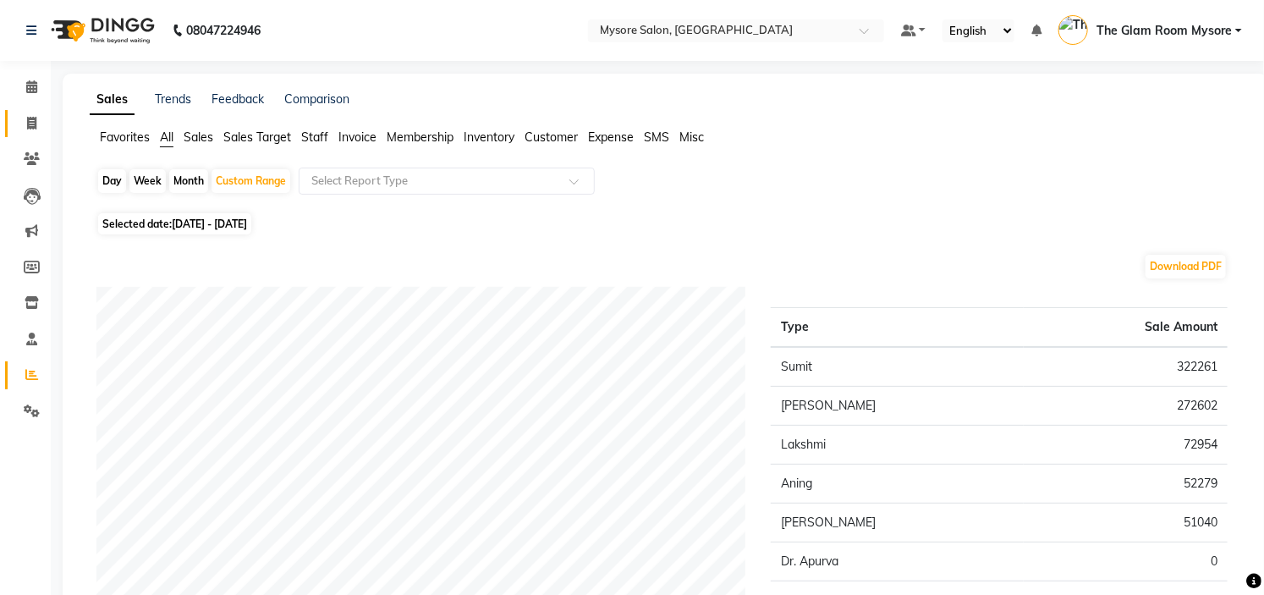
click at [38, 112] on link "Invoice" at bounding box center [25, 124] width 41 height 28
select select "service"
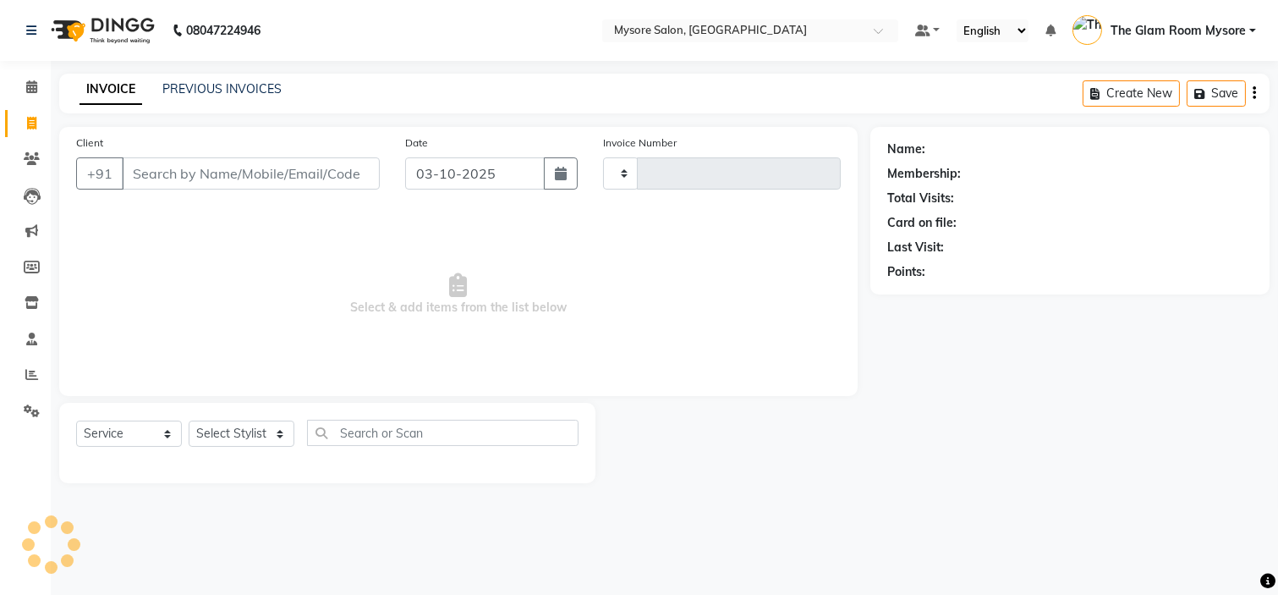
type input "1366"
select select "4255"
